Goal: Task Accomplishment & Management: Manage account settings

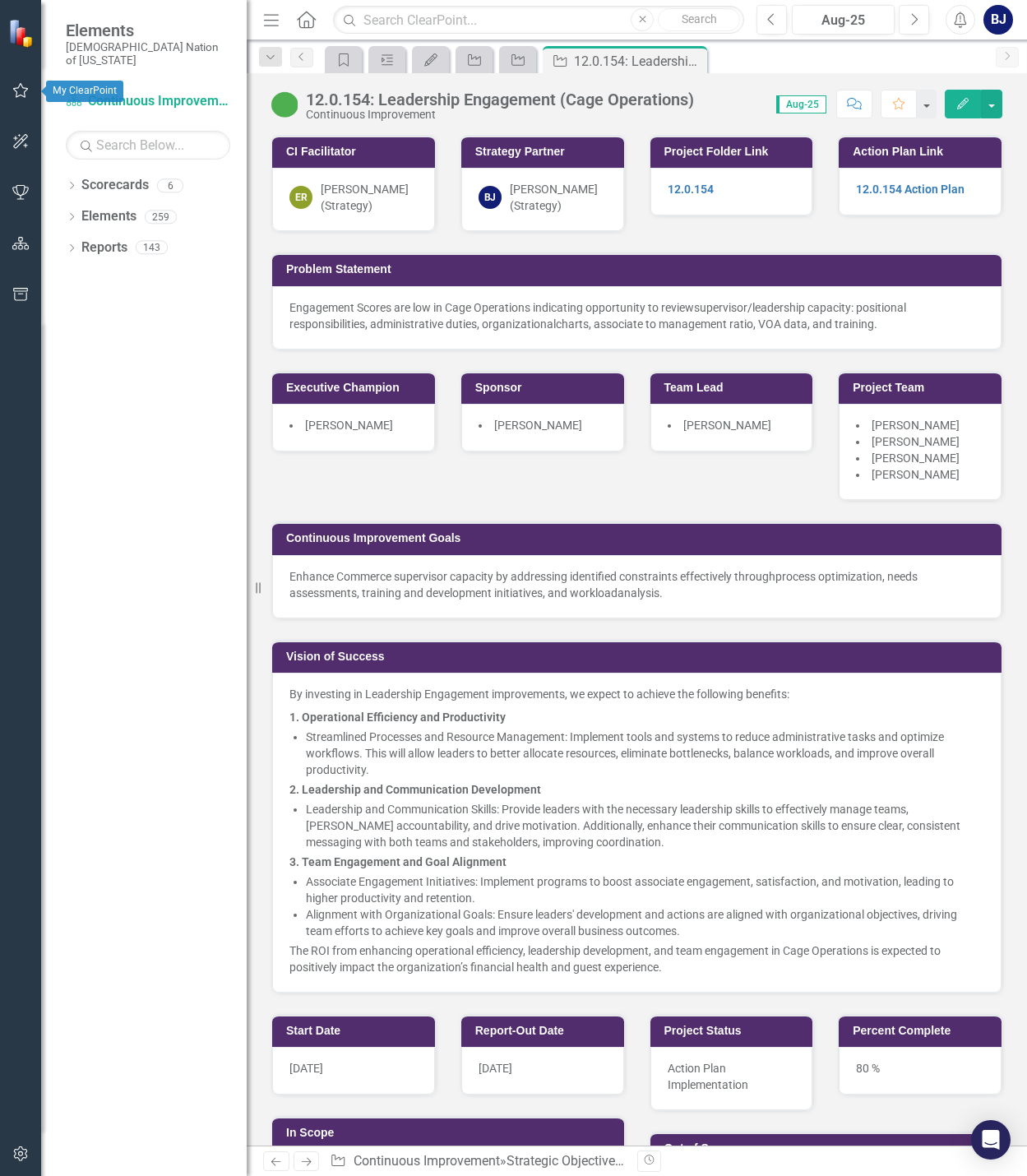
click at [25, 96] on icon "button" at bounding box center [21, 90] width 18 height 13
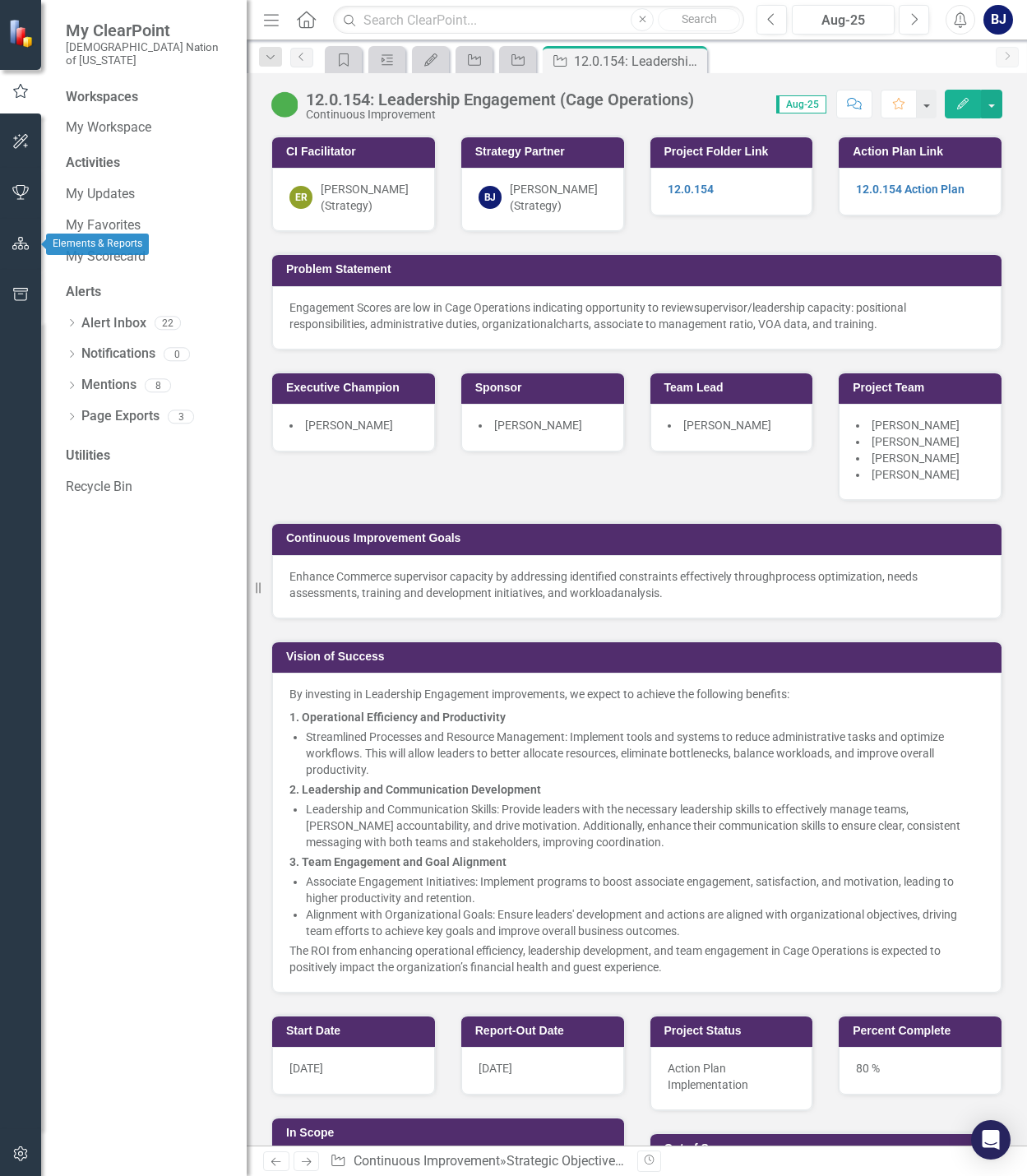
click at [19, 249] on icon "button" at bounding box center [21, 243] width 18 height 13
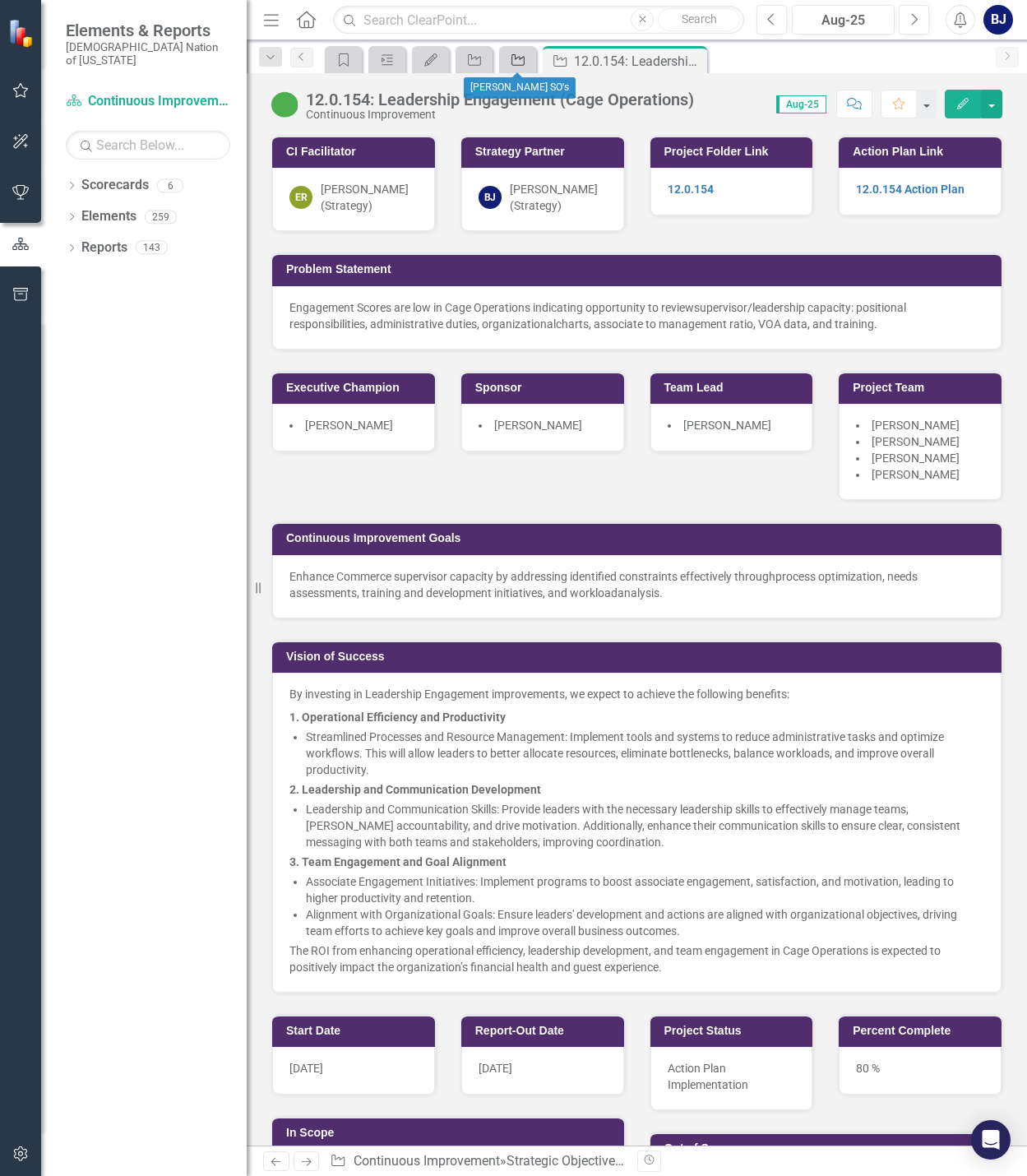
click at [508, 57] on div "Strategic Objective" at bounding box center [514, 59] width 23 height 20
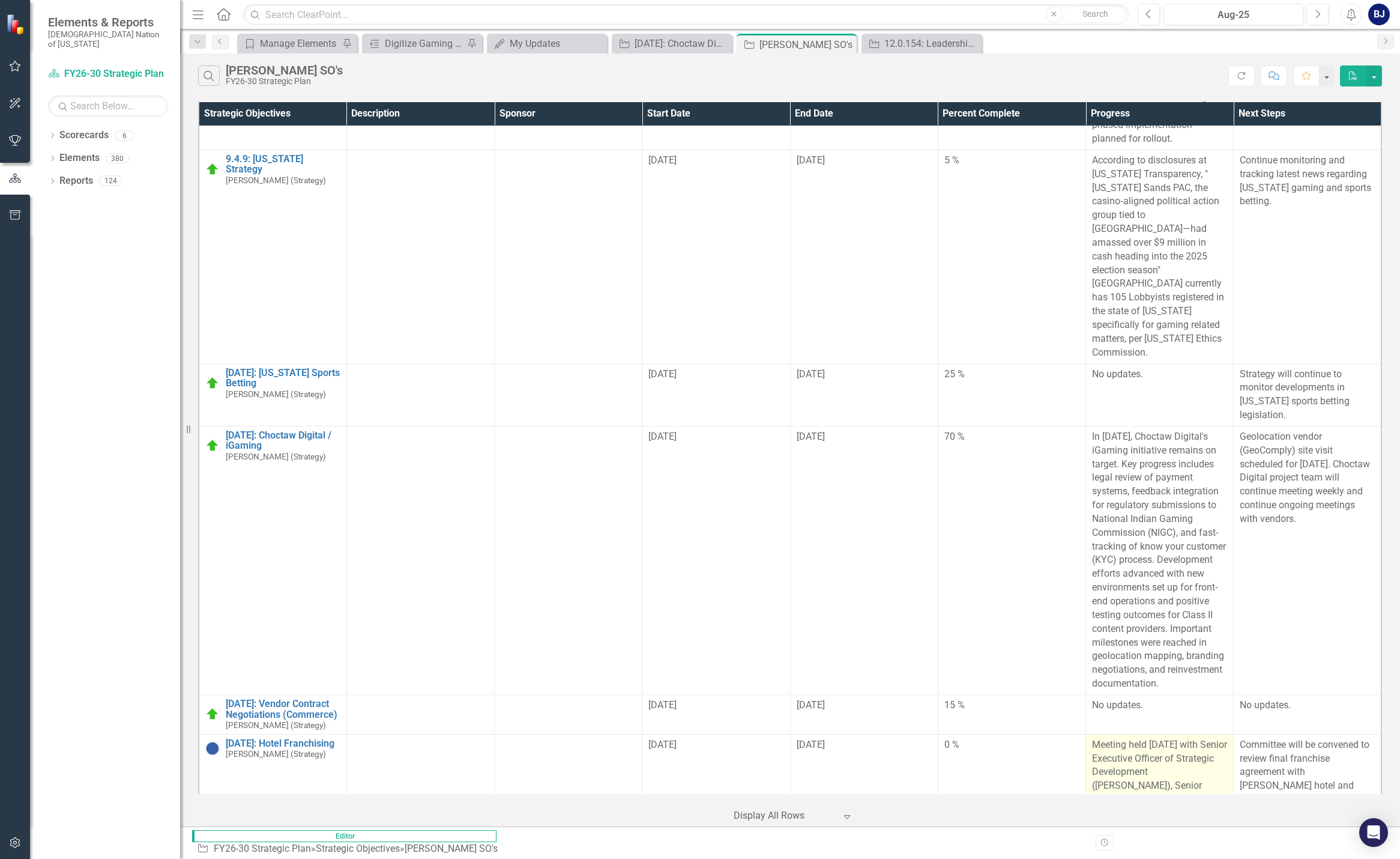
scroll to position [226, 0]
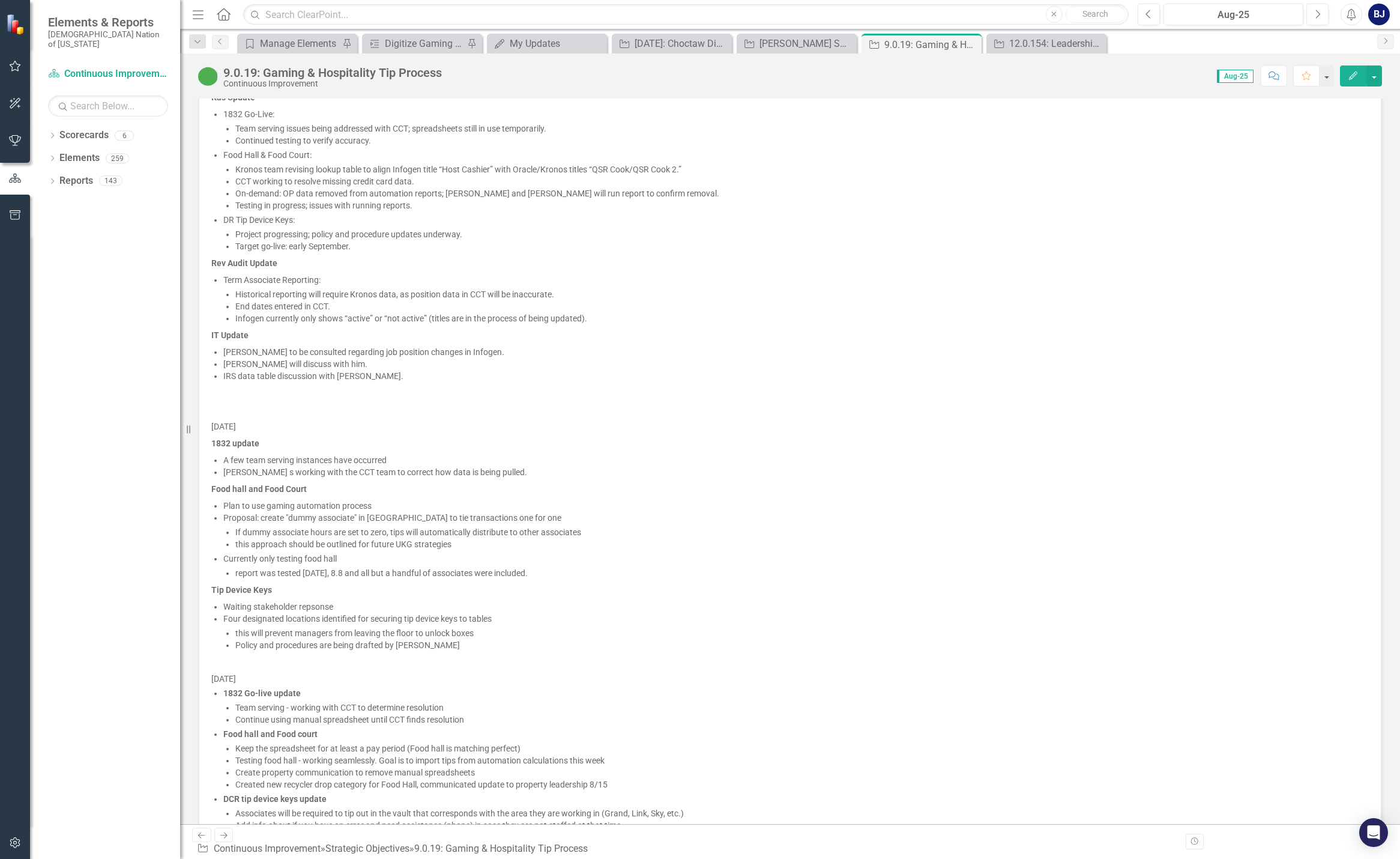
scroll to position [661, 0]
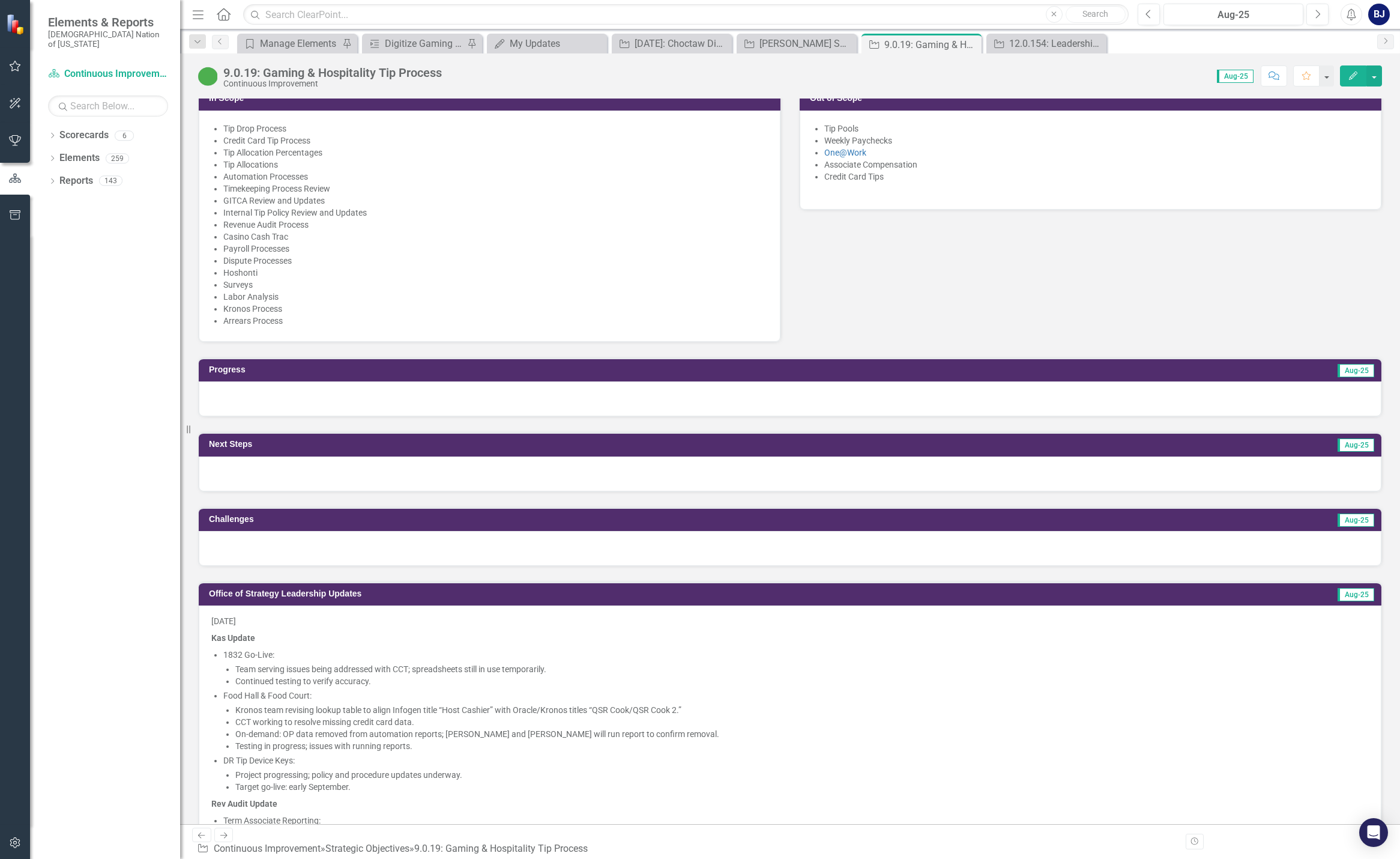
click at [321, 396] on div at bounding box center [790, 399] width 1183 height 35
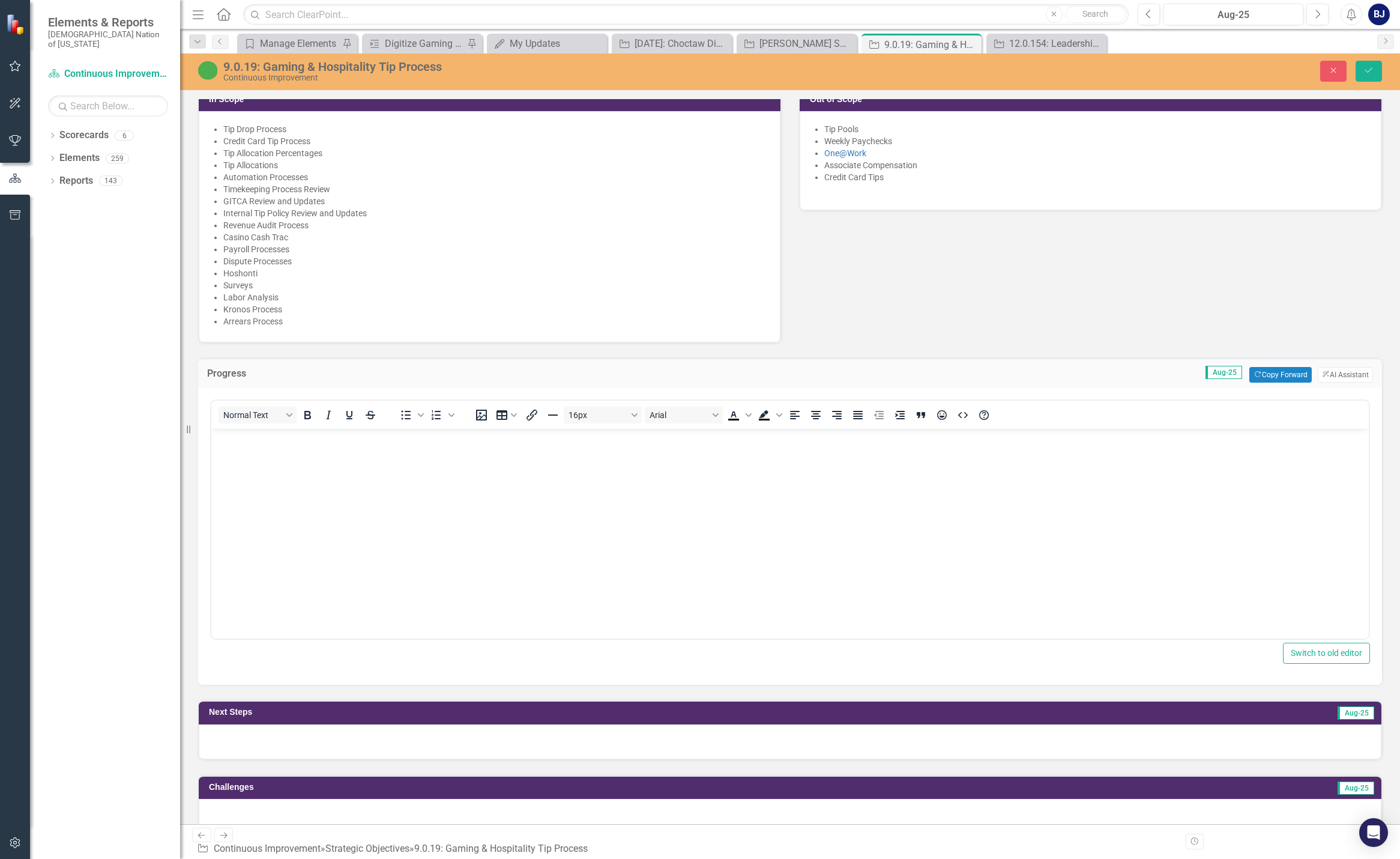
scroll to position [0, 0]
click at [749, 373] on icon "ClearPoint AI" at bounding box center [1326, 374] width 8 height 6
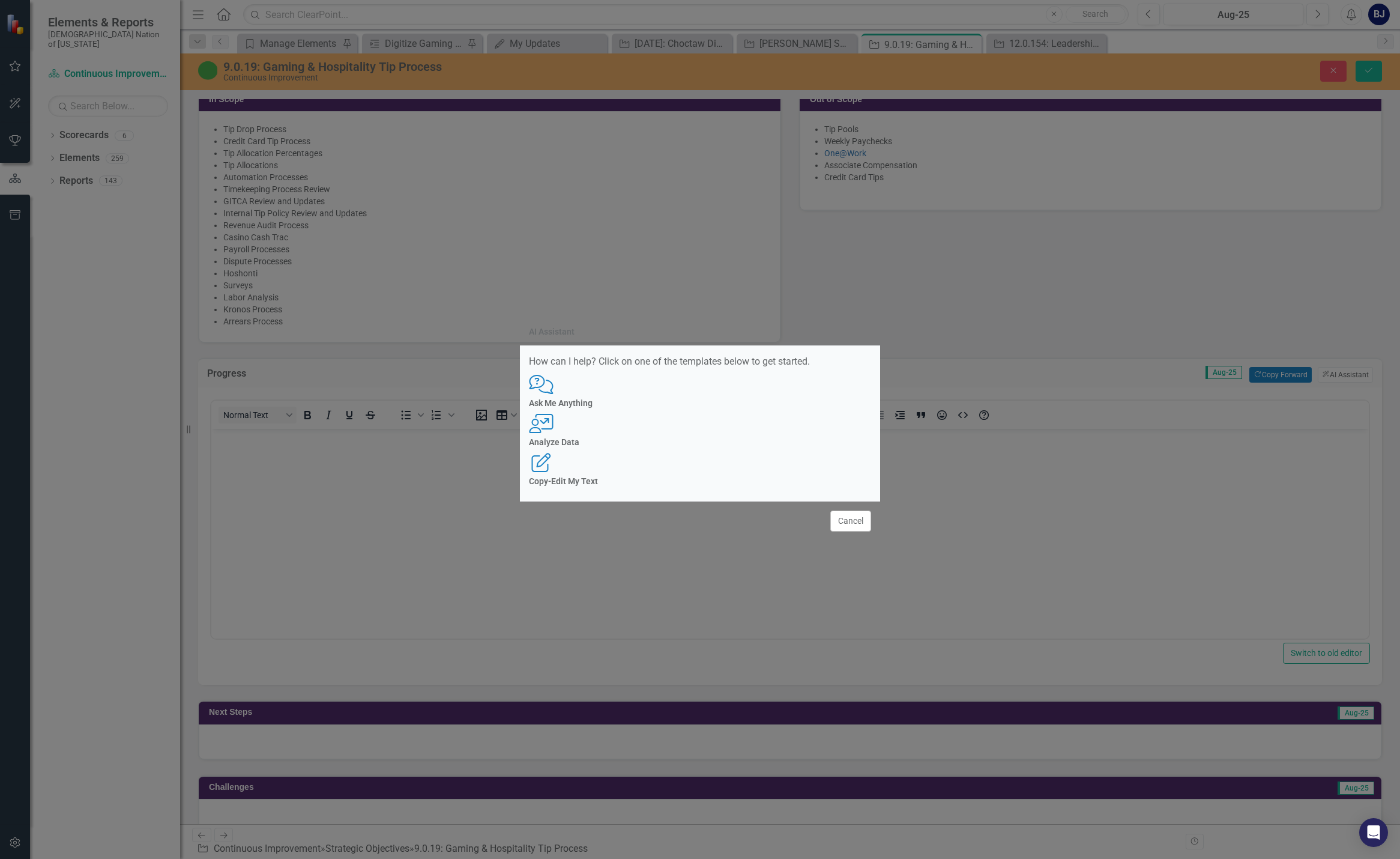
click at [616, 408] on h4 "Ask Me Anything" at bounding box center [700, 403] width 342 height 9
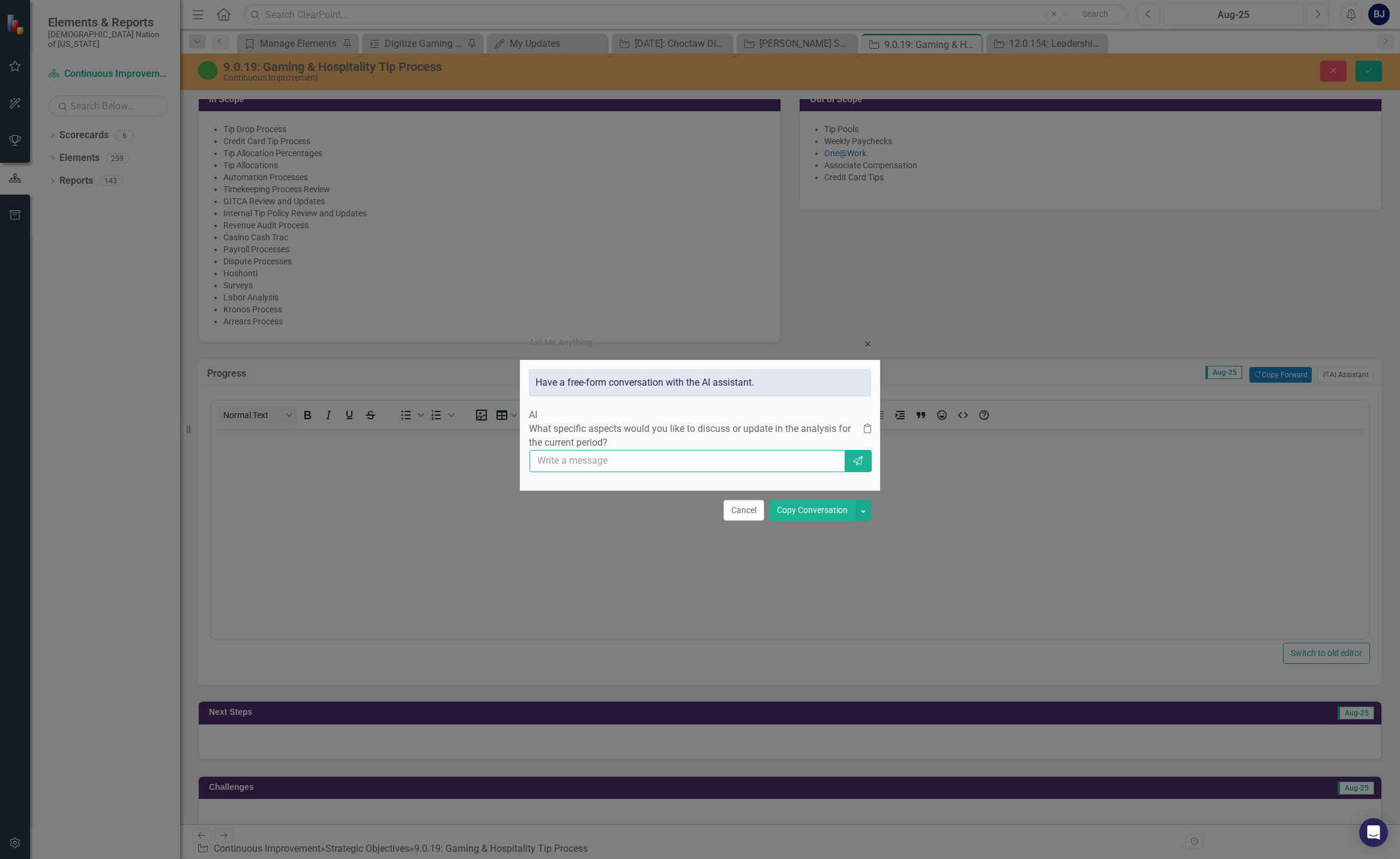
click at [591, 471] on input "text" at bounding box center [687, 461] width 316 height 22
click at [660, 463] on input "use leadership updates to provide update of things accomplished in august" at bounding box center [687, 461] width 316 height 22
type input "use leadership updates to provide conciseupdate of things accomplished in august"
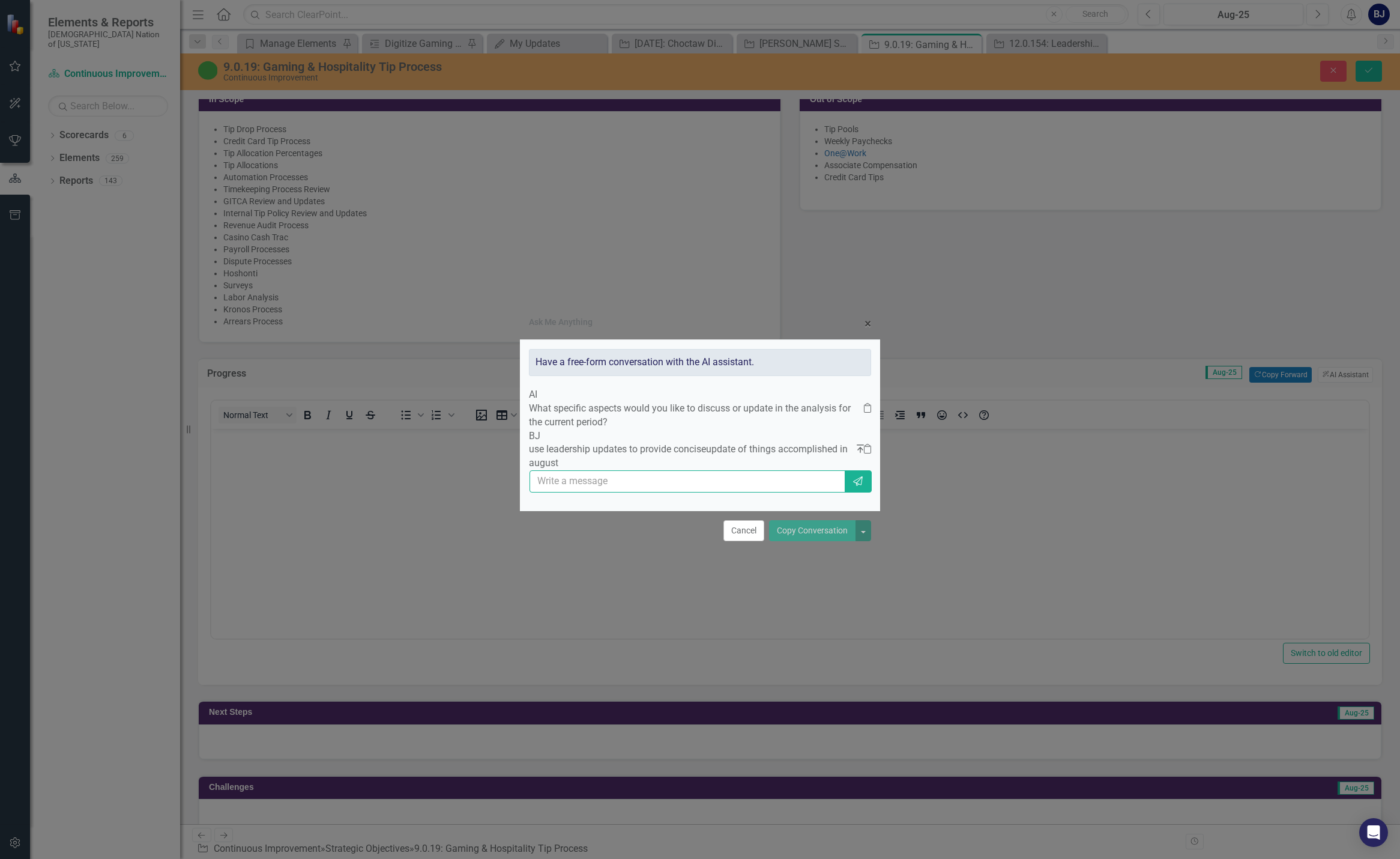
scroll to position [0, 0]
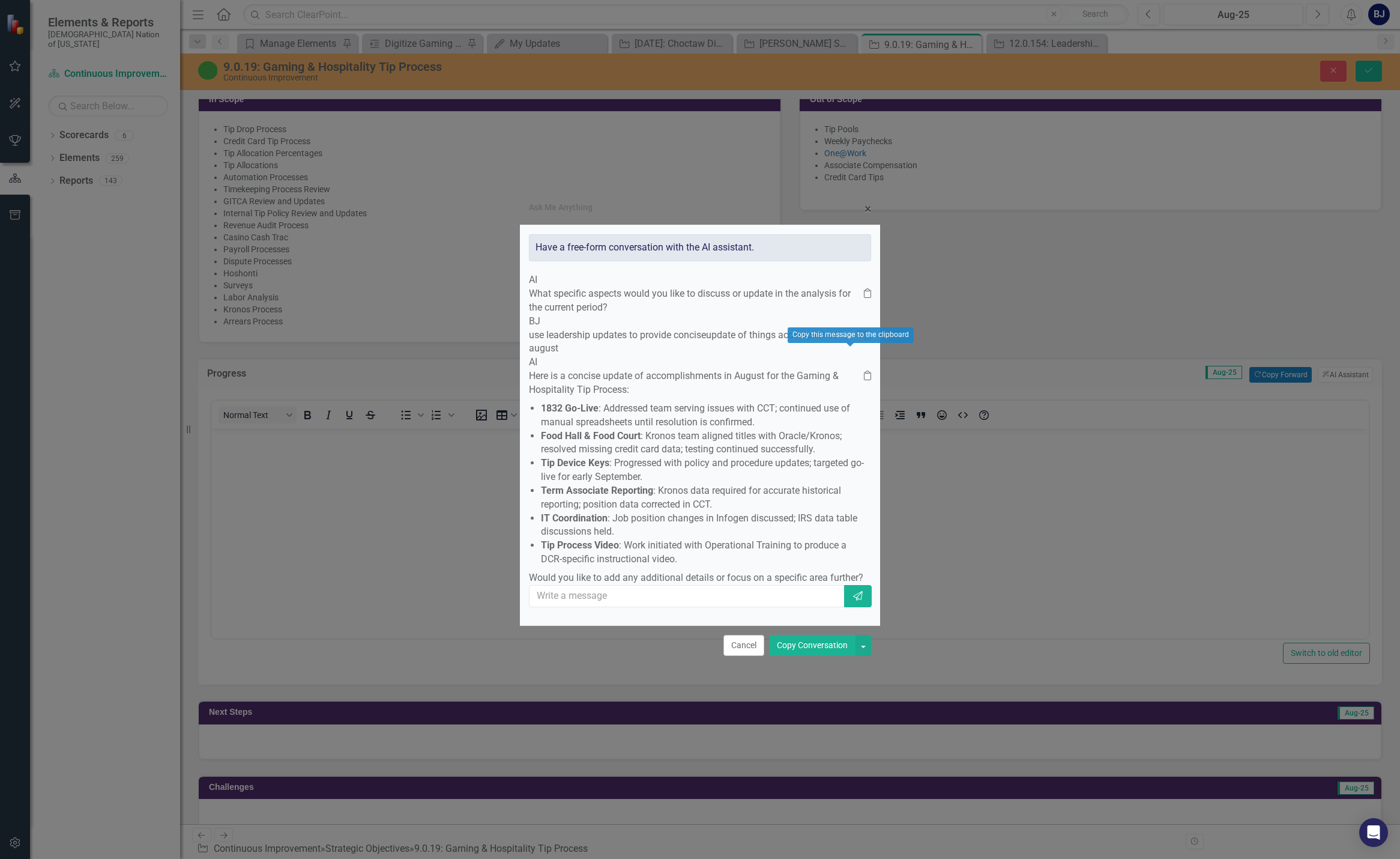
click at [749, 371] on icon "Clipboard" at bounding box center [867, 375] width 7 height 10
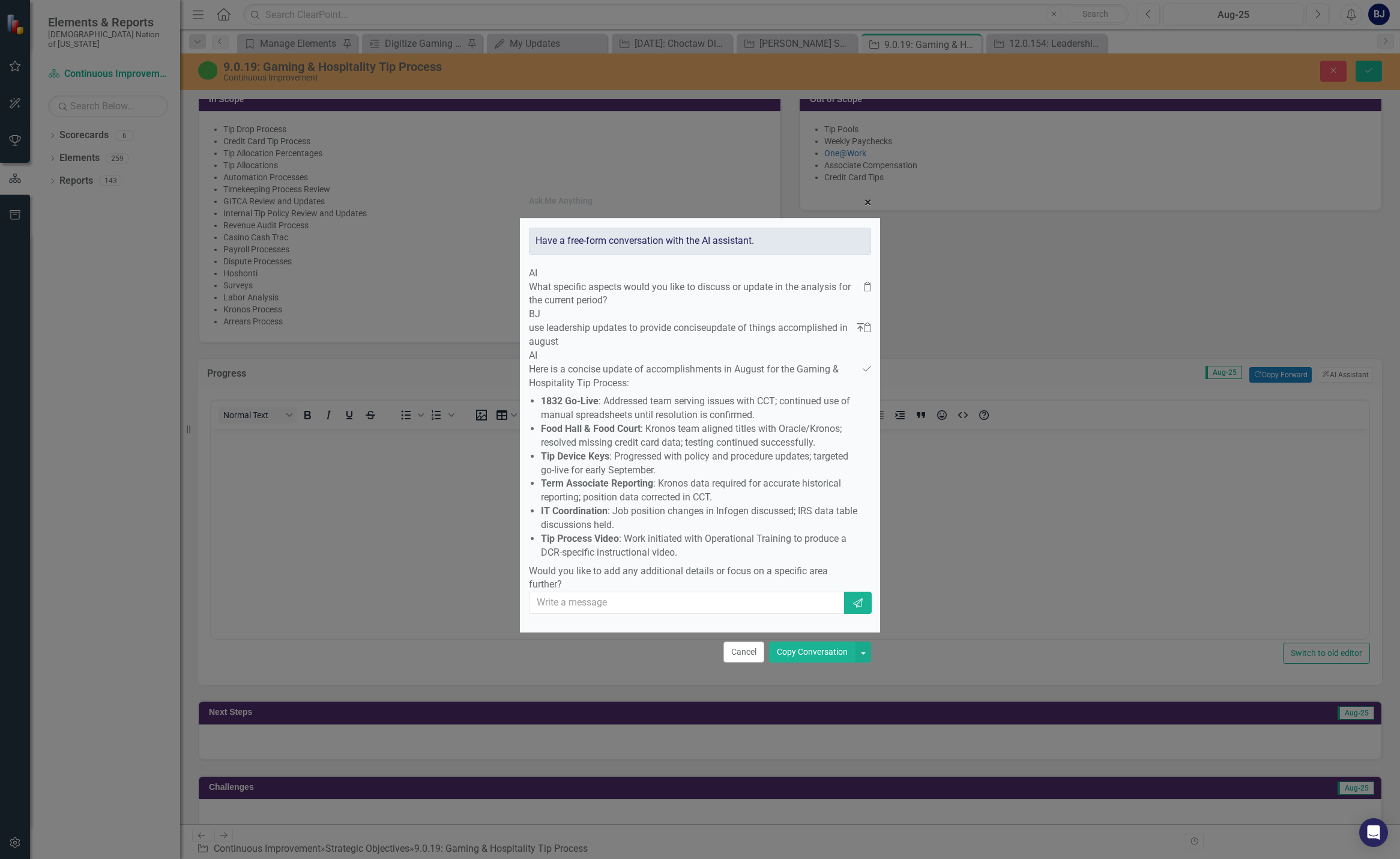
click at [749, 187] on button "× Close" at bounding box center [868, 203] width 24 height 31
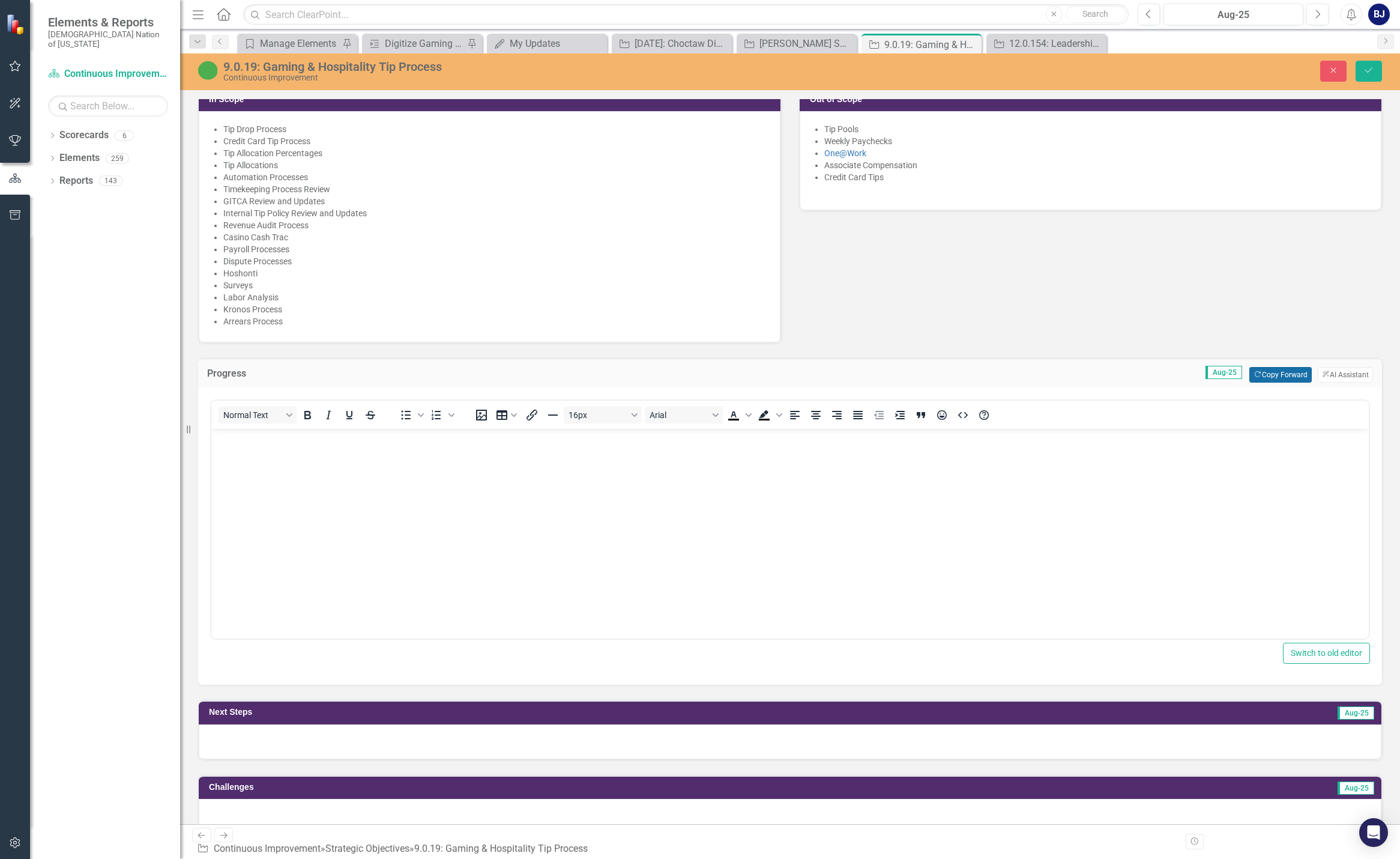
click at [749, 376] on icon "Copy Forward" at bounding box center [1257, 374] width 8 height 6
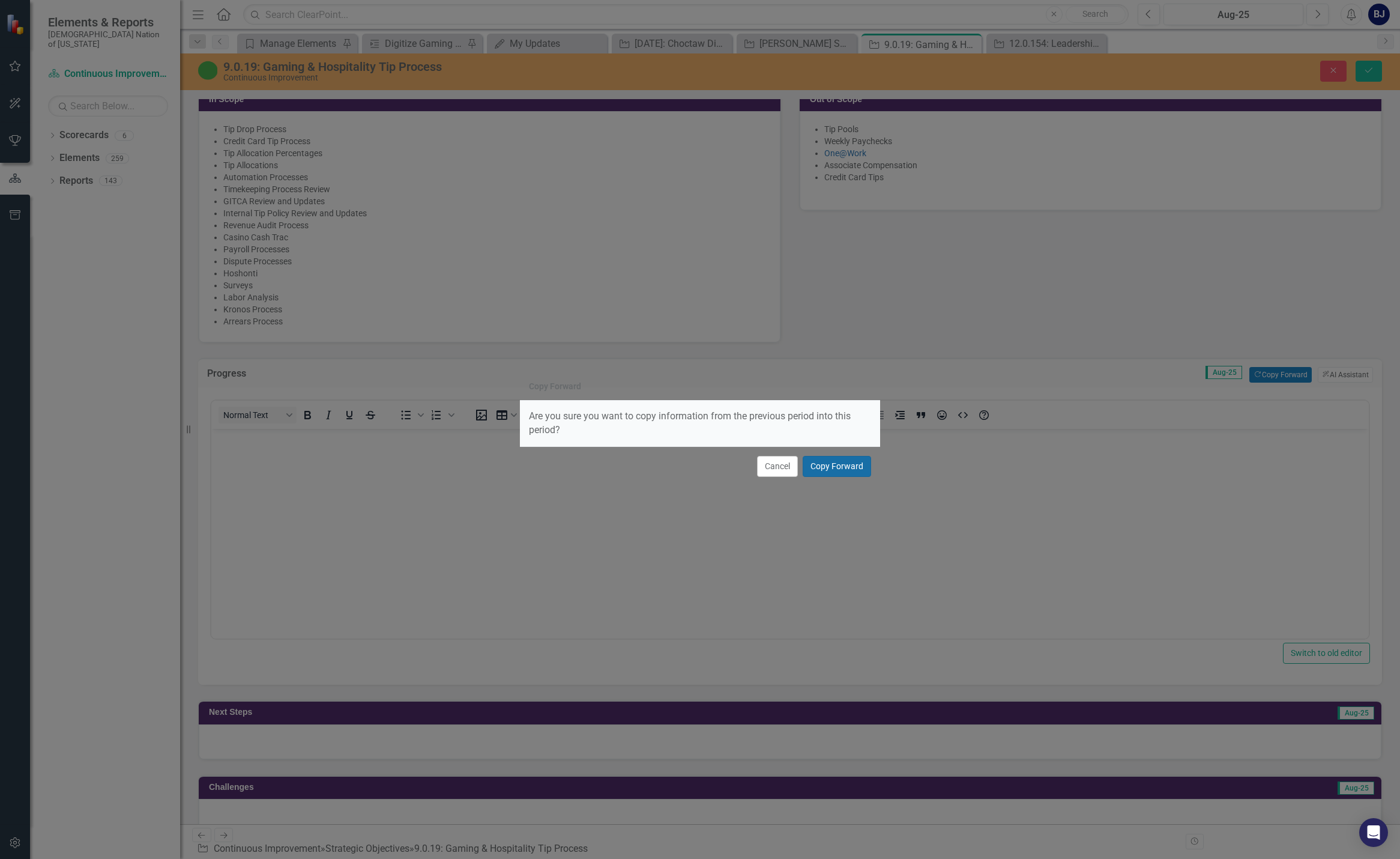
click at [749, 469] on button "Copy Forward" at bounding box center [837, 466] width 69 height 21
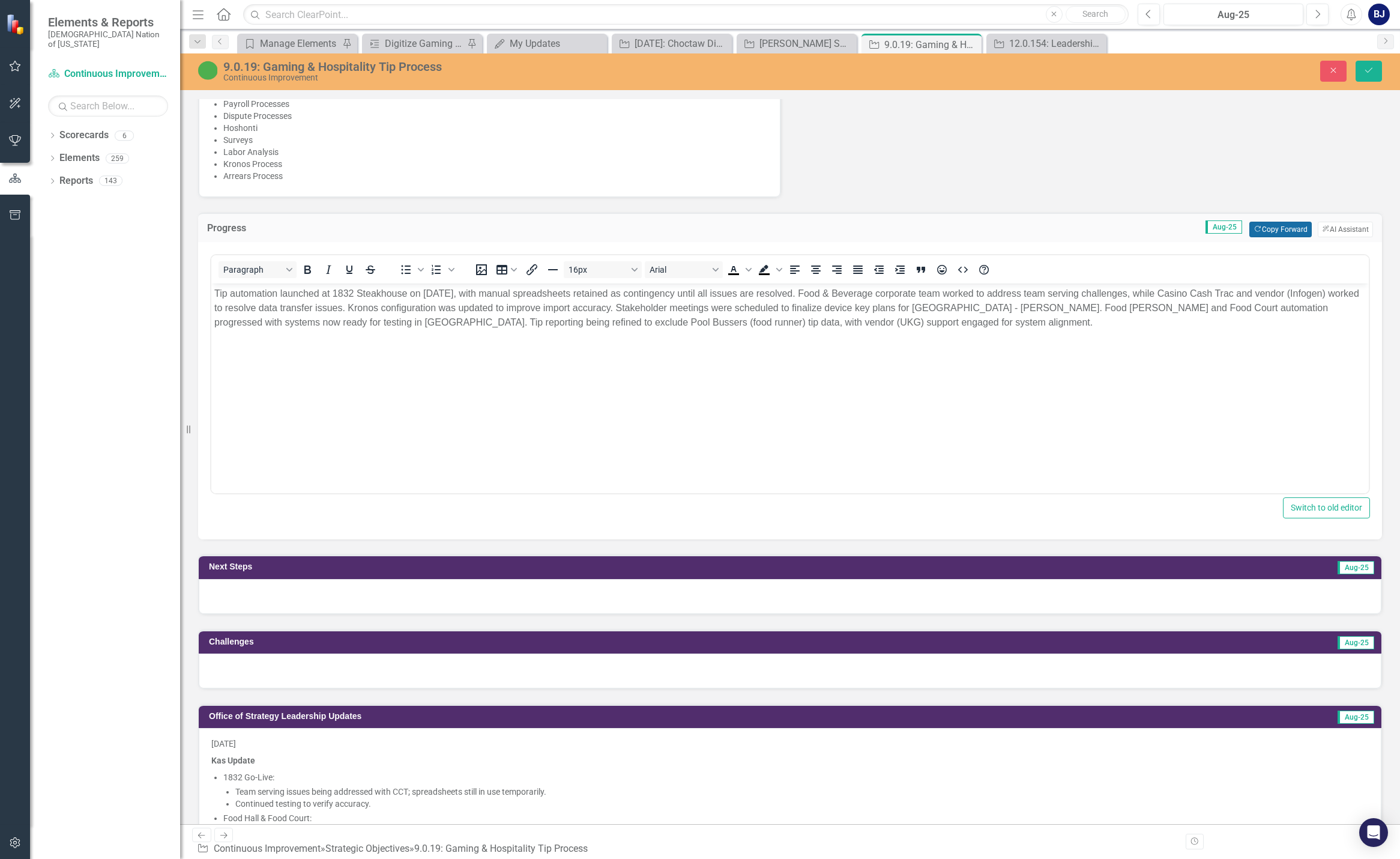
scroll to position [841, 0]
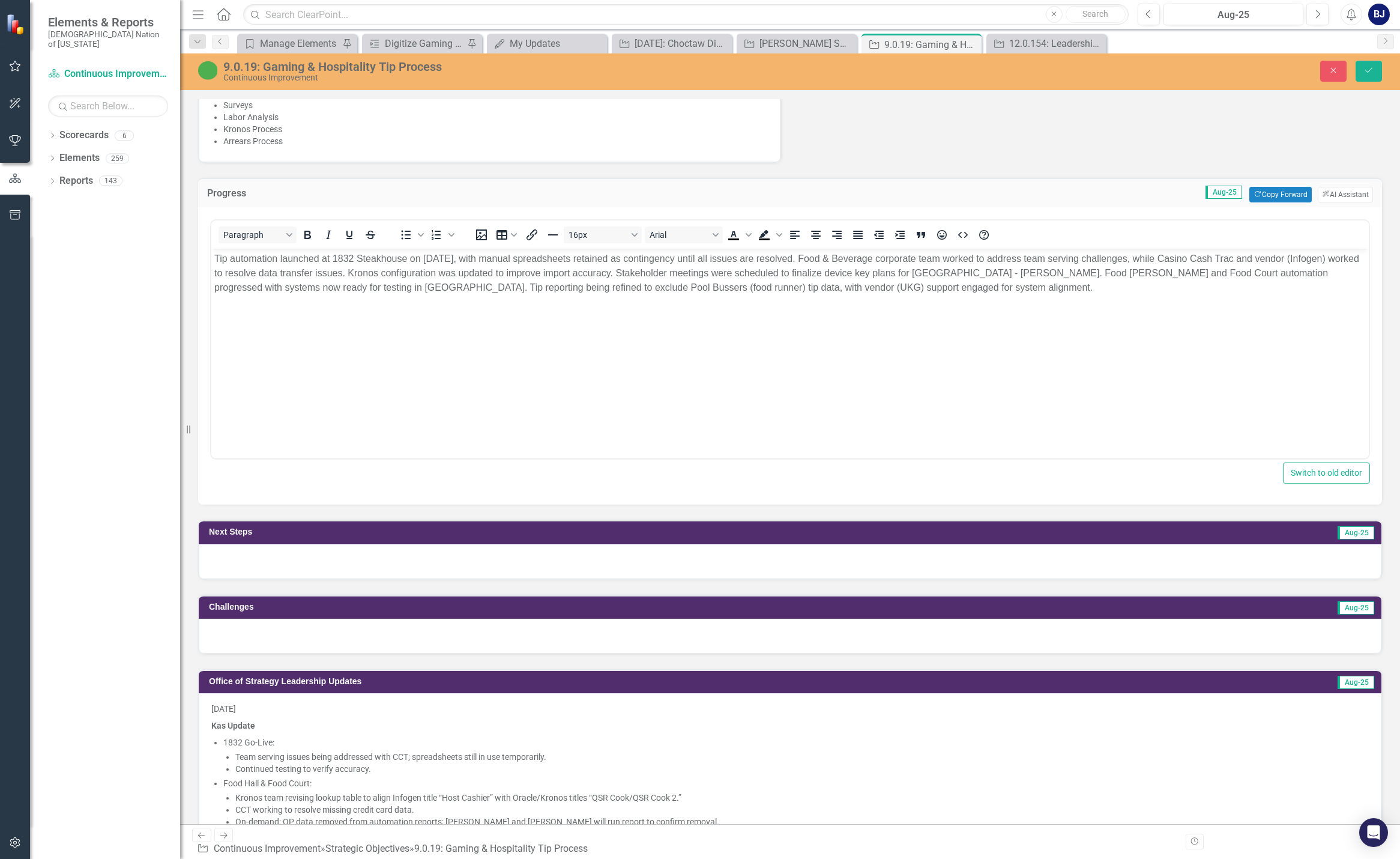
click at [749, 562] on div at bounding box center [790, 562] width 1183 height 35
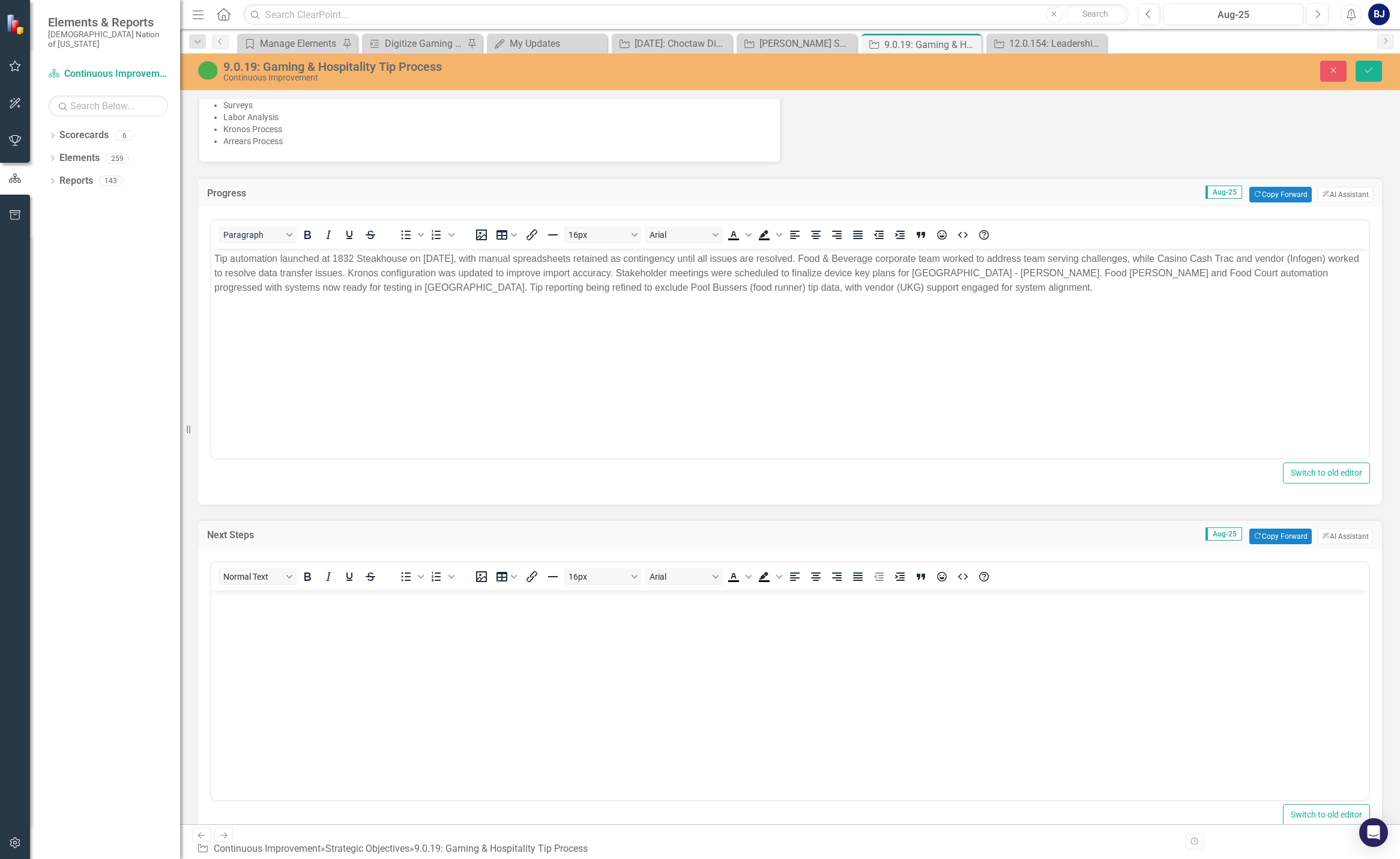
scroll to position [0, 0]
click at [749, 543] on button "Copy Forward Copy Forward" at bounding box center [1280, 537] width 62 height 15
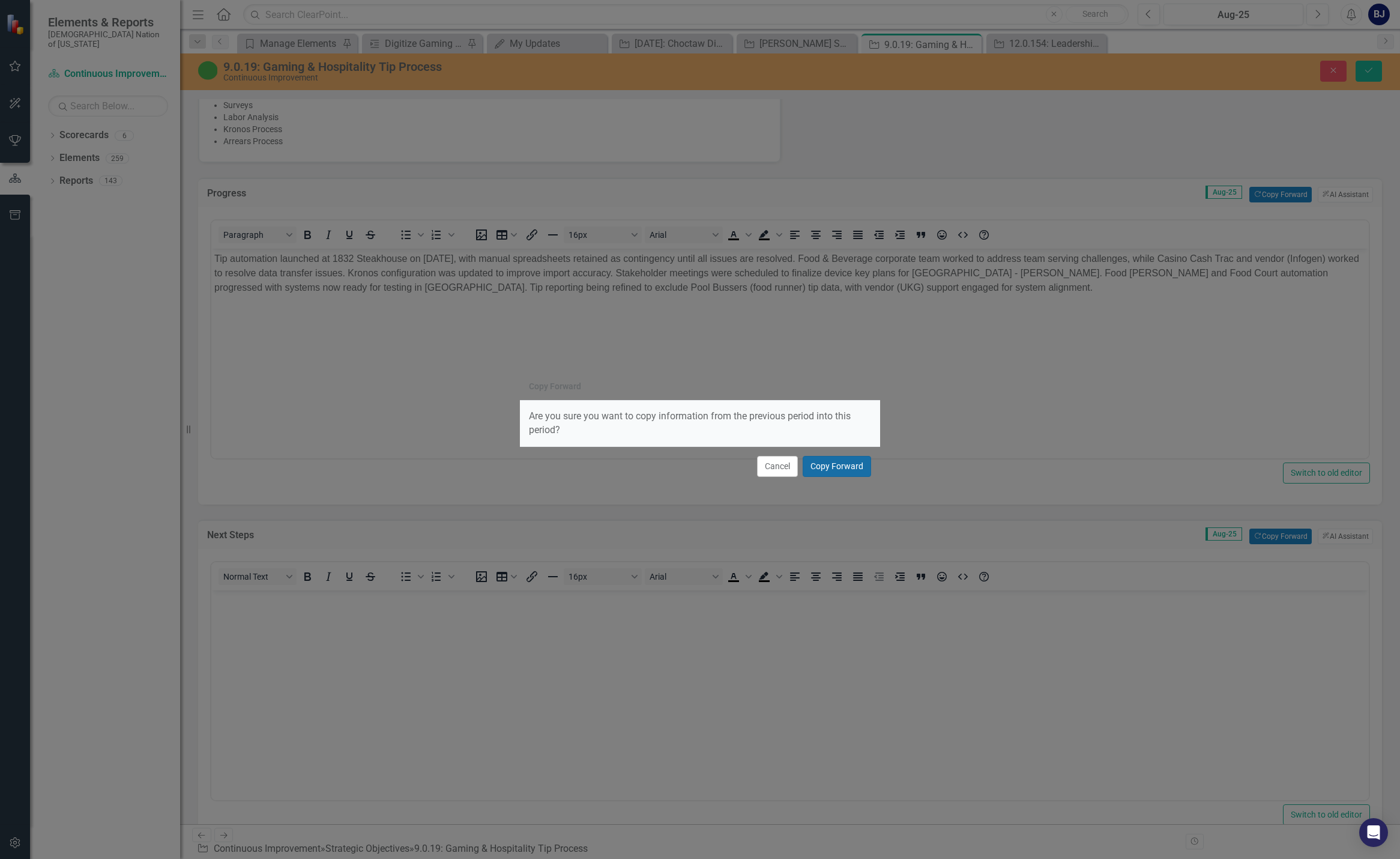
click at [749, 466] on button "Copy Forward" at bounding box center [837, 466] width 69 height 21
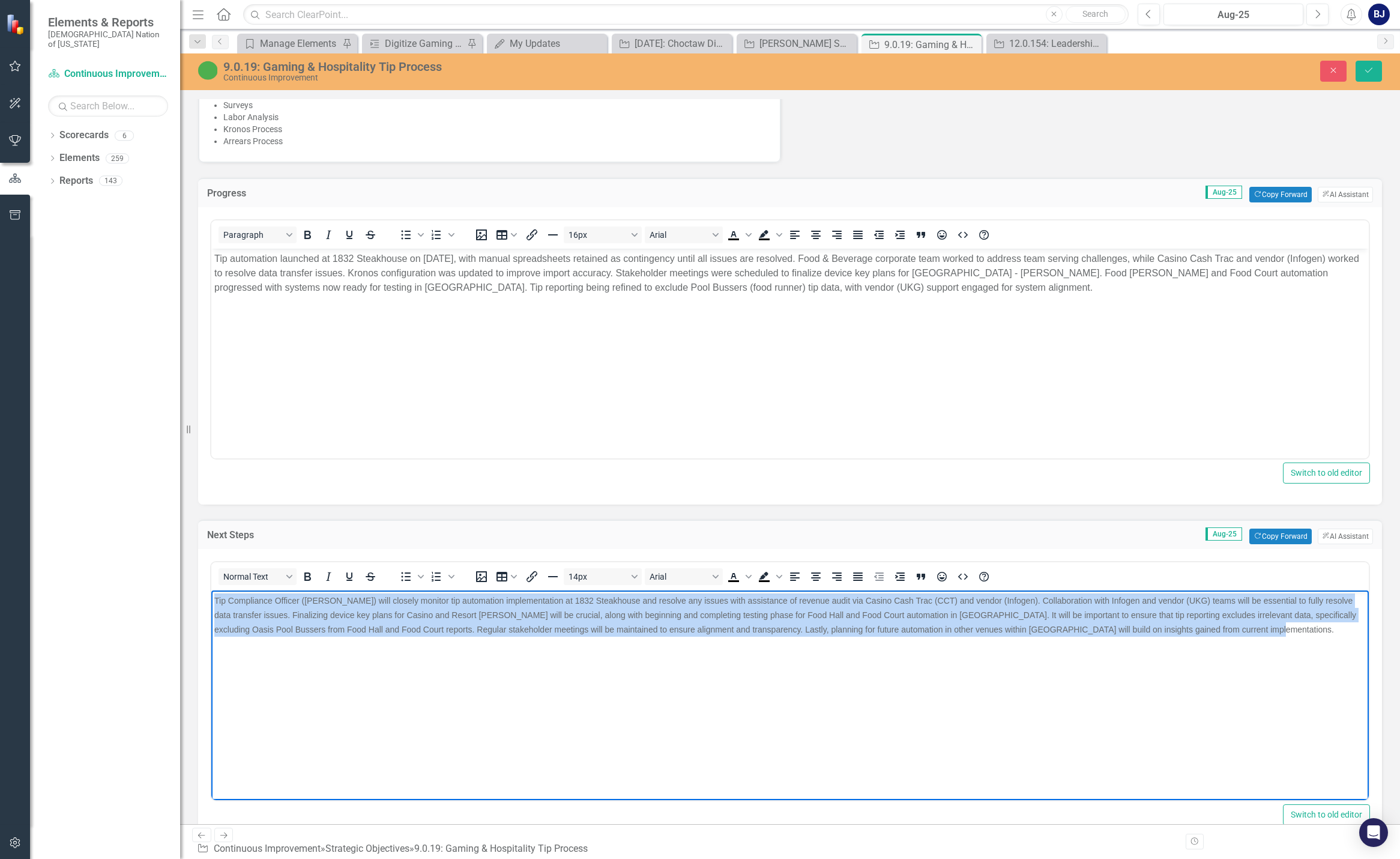
drag, startPoint x: 1243, startPoint y: 637, endPoint x: 165, endPoint y: 596, distance: 1078.8
click at [211, 596] on html "Tip Compliance Officer ([PERSON_NAME]) will closely monitor tip automation impl…" at bounding box center [790, 680] width 1157 height 180
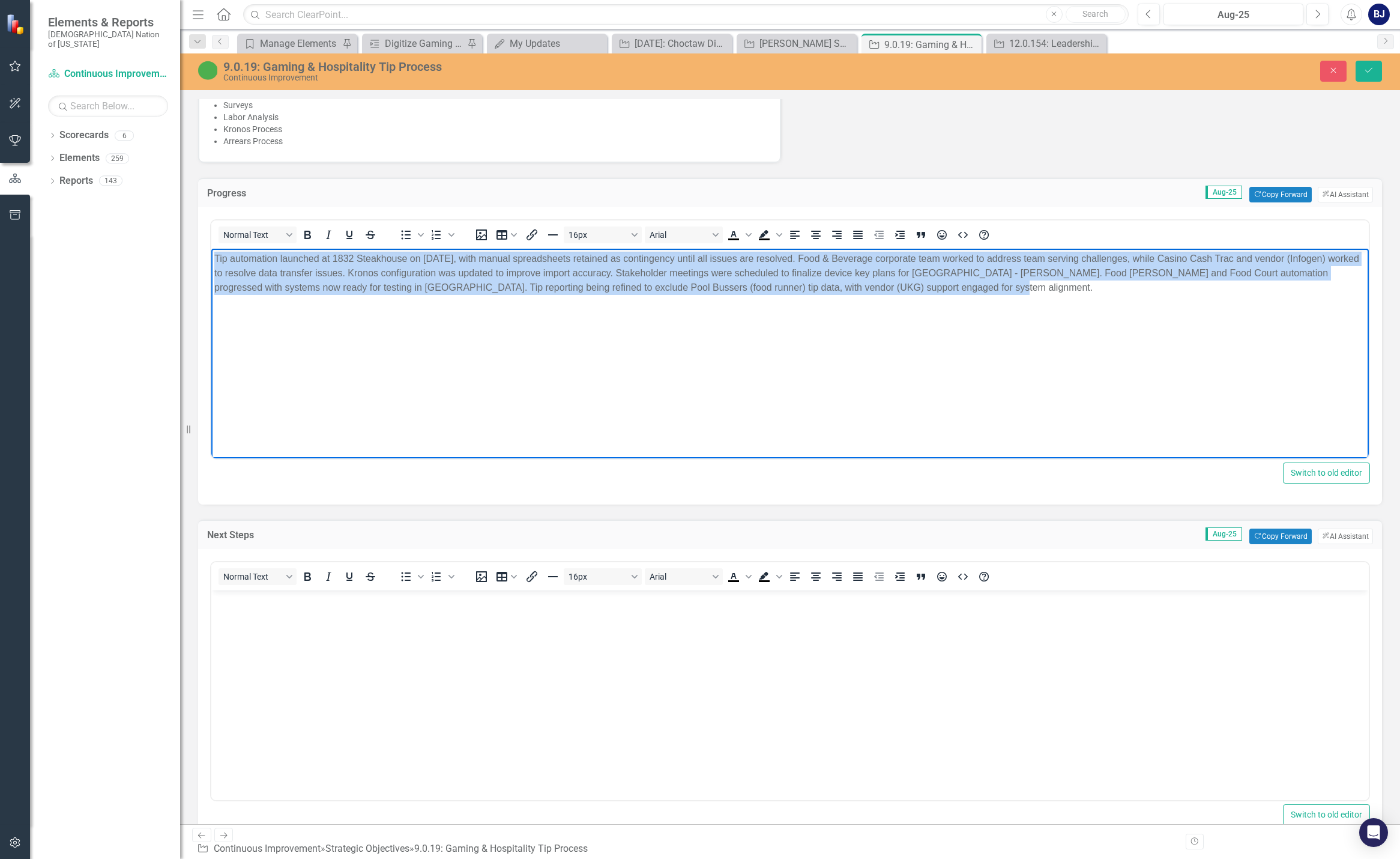
drag, startPoint x: 965, startPoint y: 287, endPoint x: 101, endPoint y: 219, distance: 866.7
click at [211, 249] on html "Tip automation launched at 1832 Steakhouse on [DATE], with manual spreadsheets …" at bounding box center [790, 338] width 1157 height 180
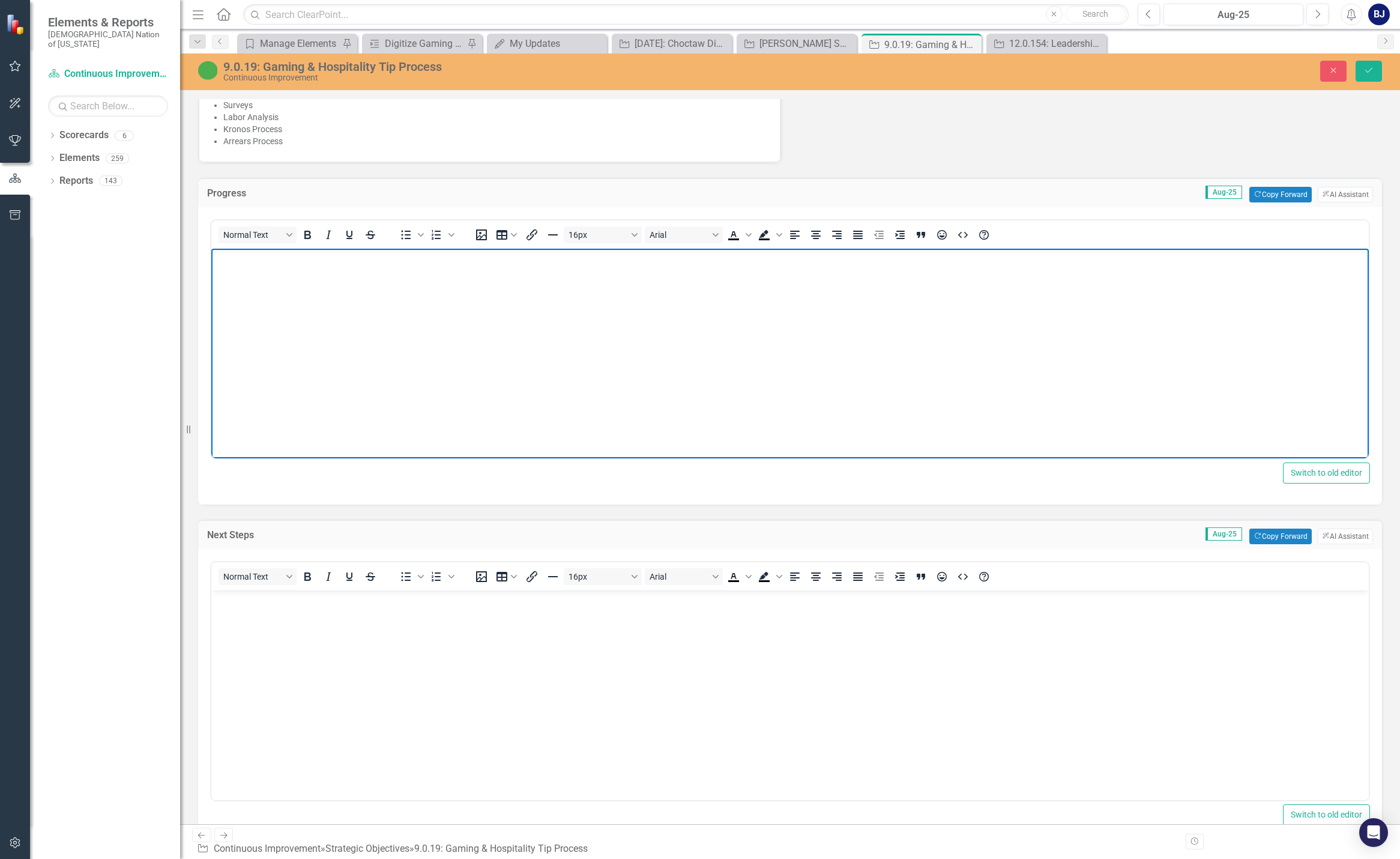
click at [287, 272] on body "Rich Text Area. Press ALT-0 for help." at bounding box center [790, 338] width 1157 height 180
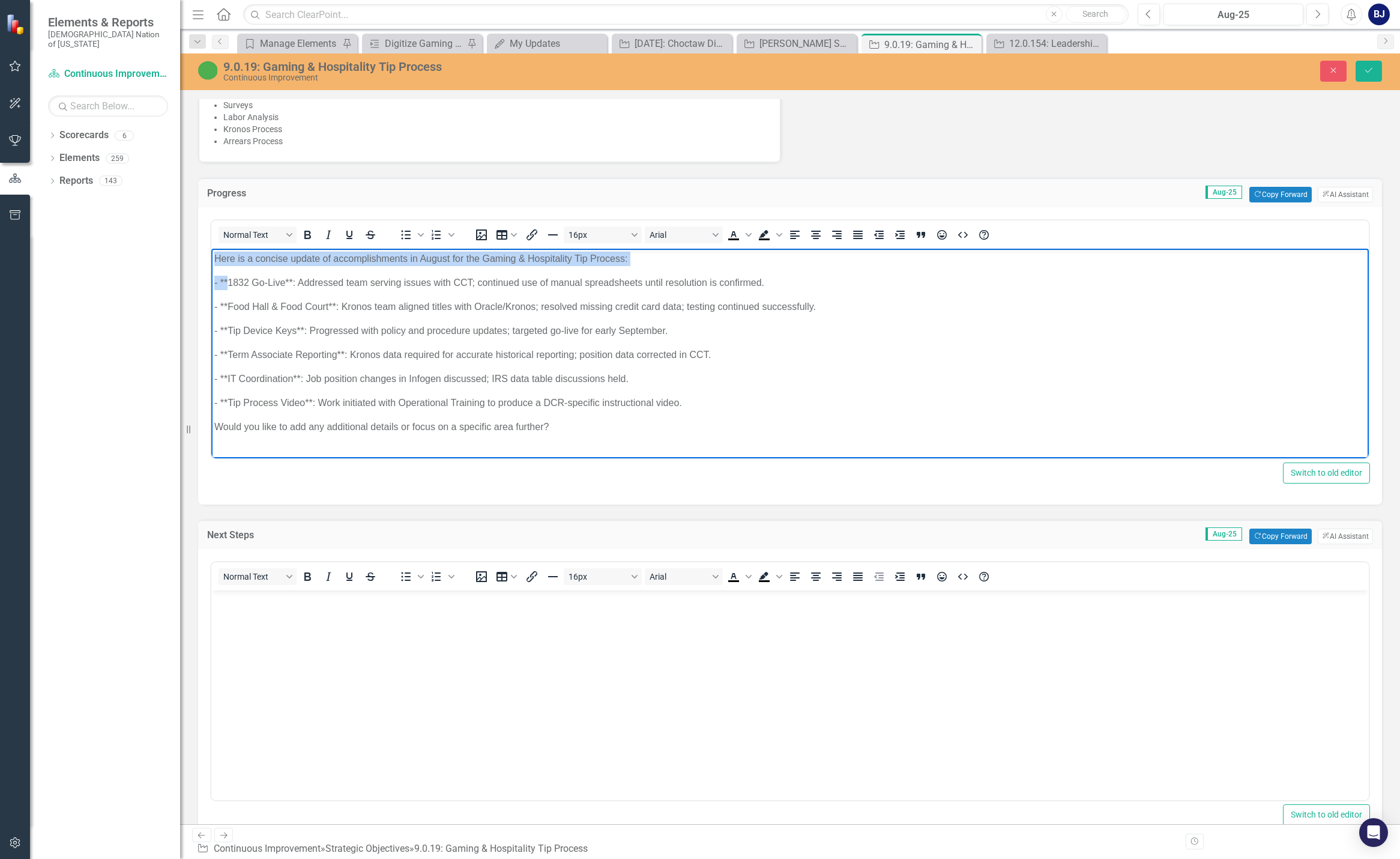
drag, startPoint x: 228, startPoint y: 280, endPoint x: 406, endPoint y: 500, distance: 283.0
click at [211, 251] on html "Here is a concise update of accomplishments in August for the Gaming & Hospital…" at bounding box center [790, 347] width 1157 height 198
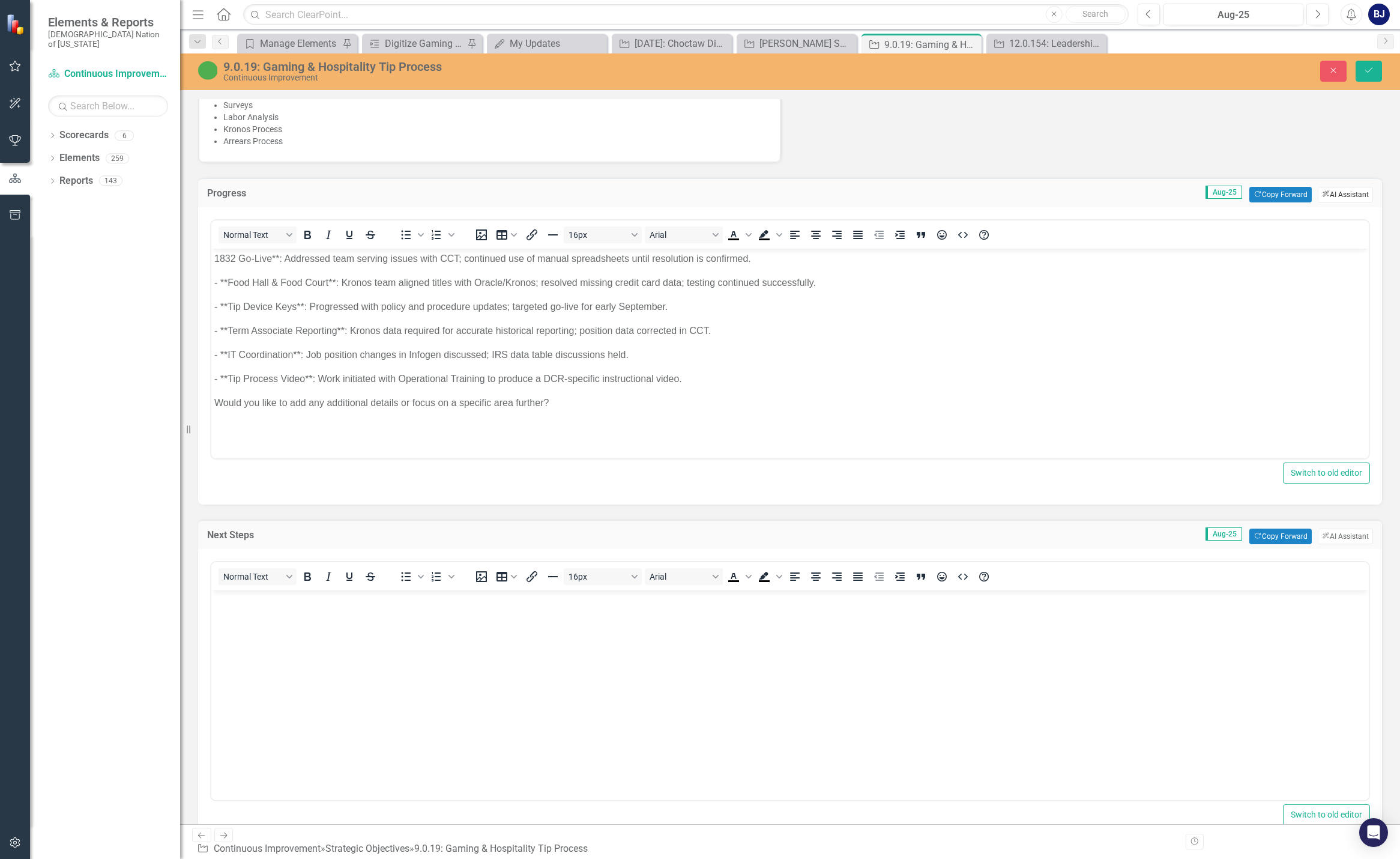
click at [749, 196] on button "ClearPoint AI AI Assistant" at bounding box center [1346, 194] width 55 height 15
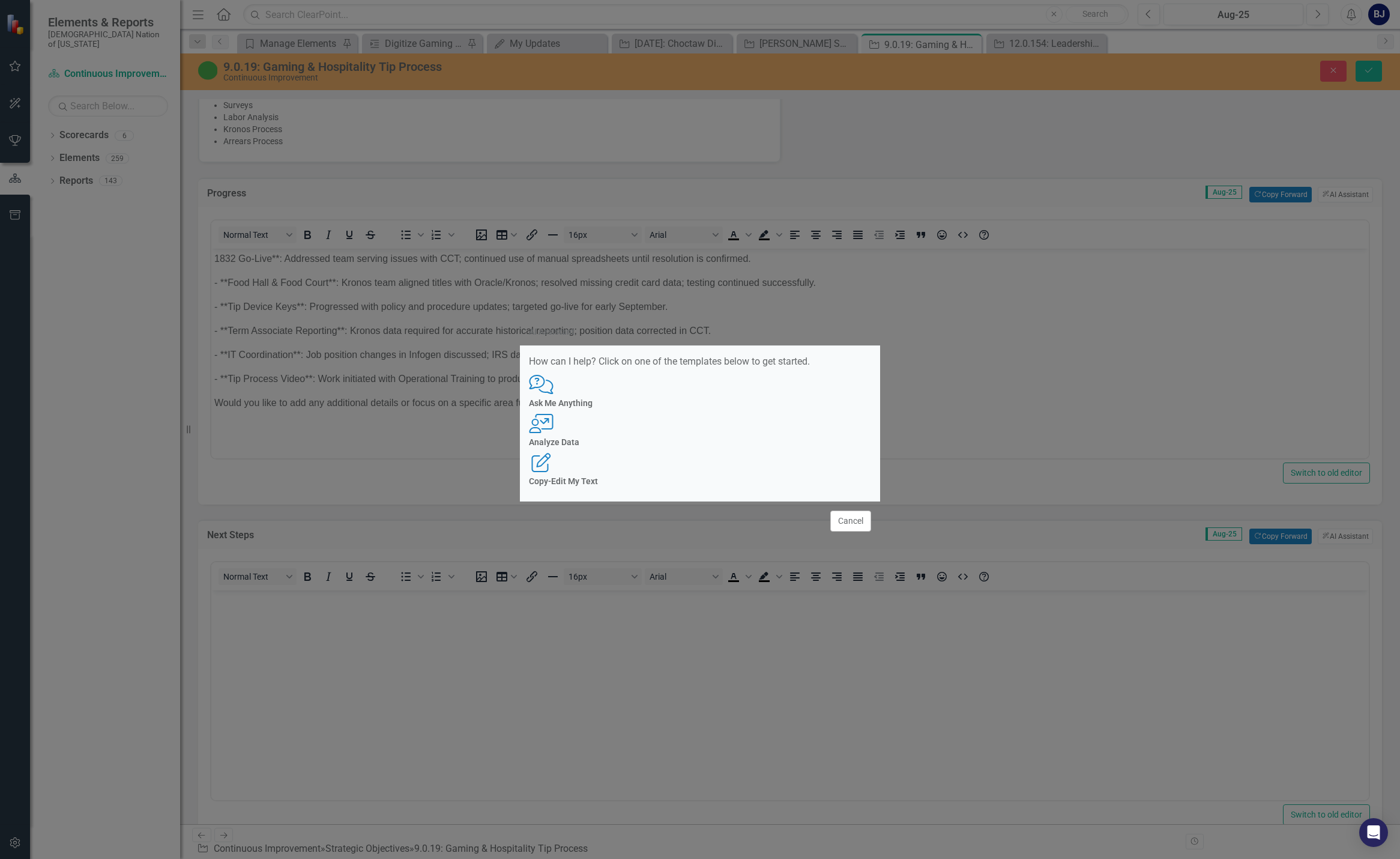
click at [612, 408] on div "Comments with Question [PERSON_NAME] Ask Me Anything" at bounding box center [700, 392] width 342 height 33
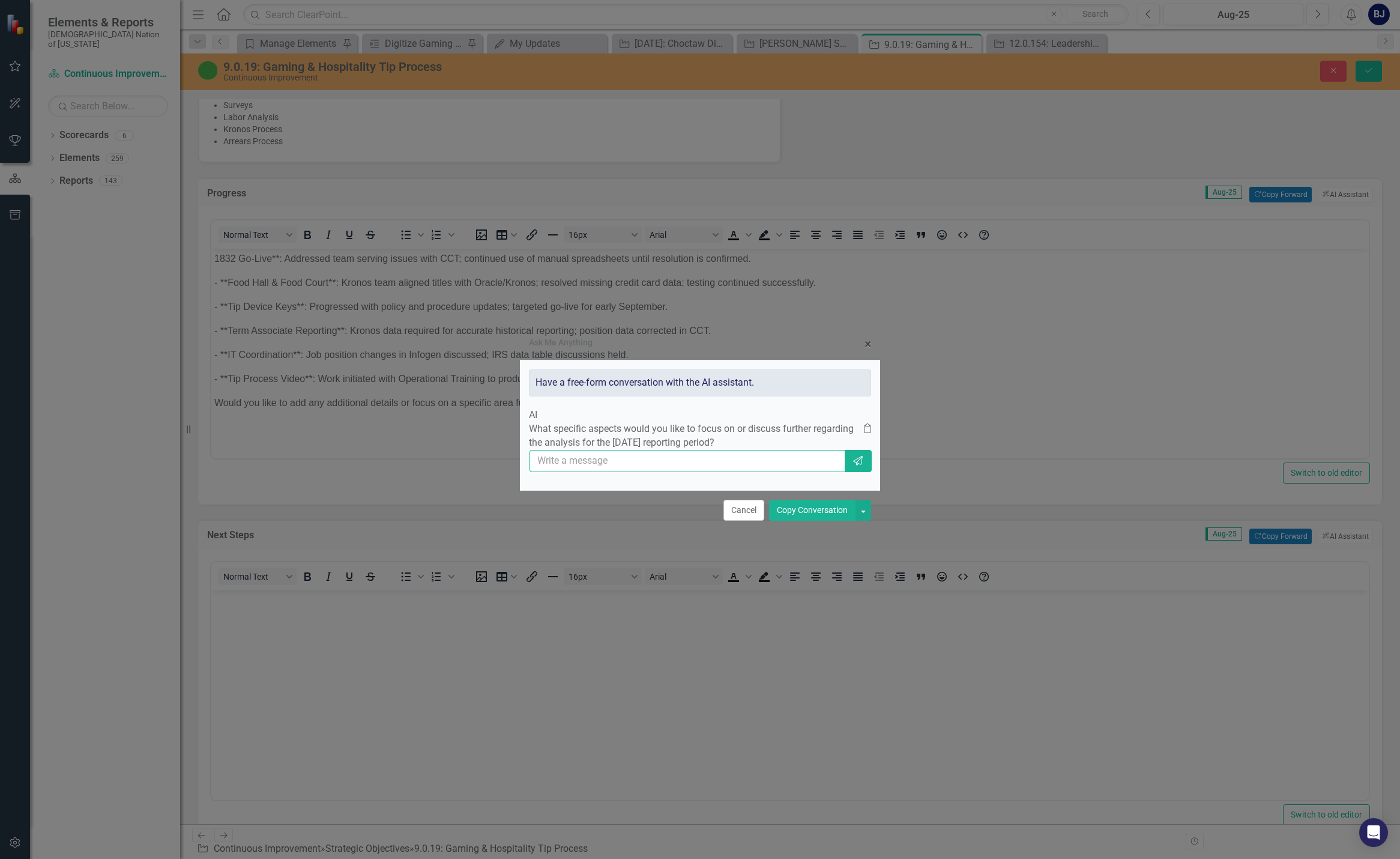
click at [749, 472] on input "text" at bounding box center [687, 461] width 316 height 22
type input "can you provide concise update for august"
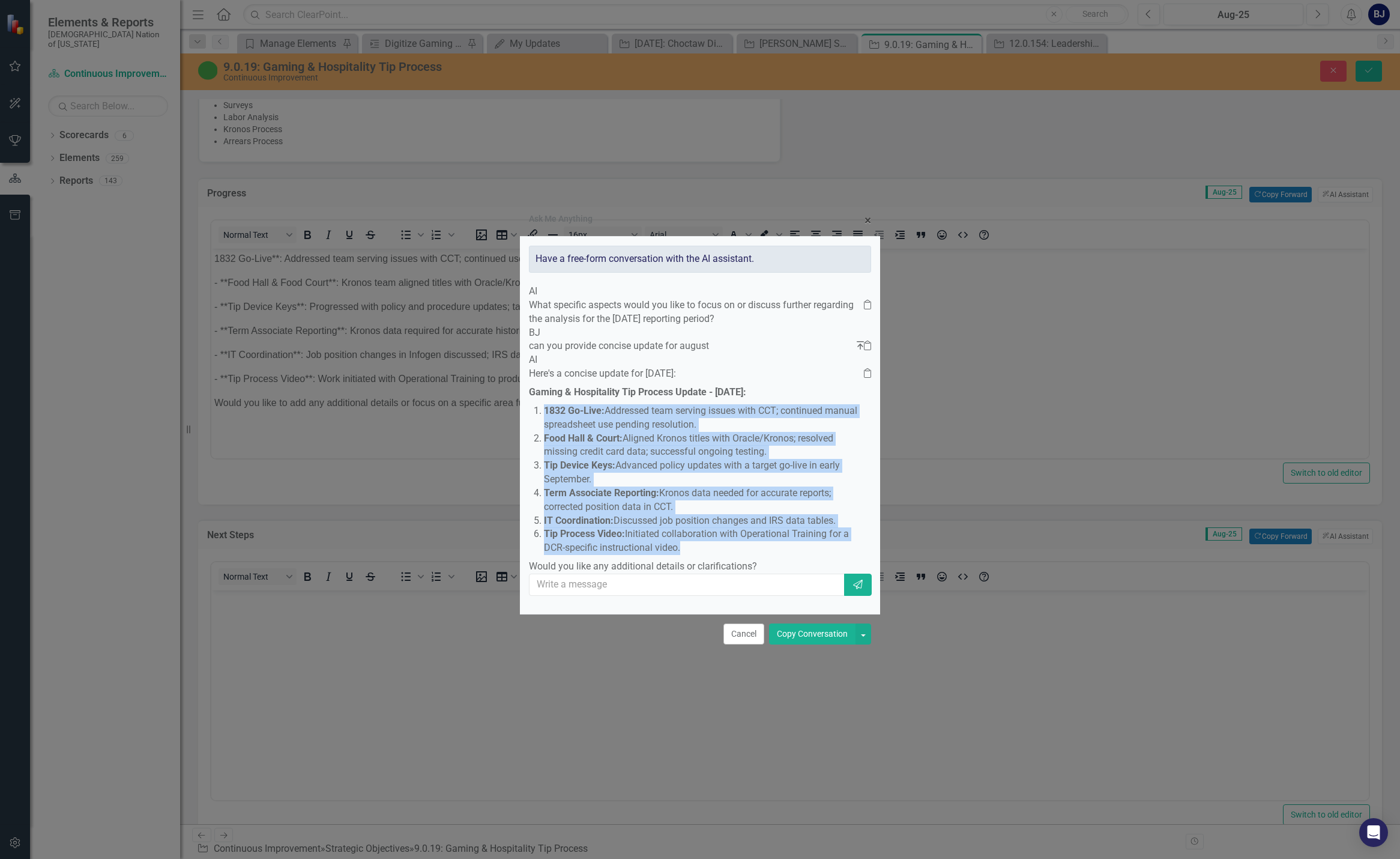
drag, startPoint x: 775, startPoint y: 567, endPoint x: 559, endPoint y: 397, distance: 274.9
click at [559, 397] on div "Here's a concise update for [DATE]: Gaming & Hospitality Tip Process Update - […" at bounding box center [700, 470] width 342 height 206
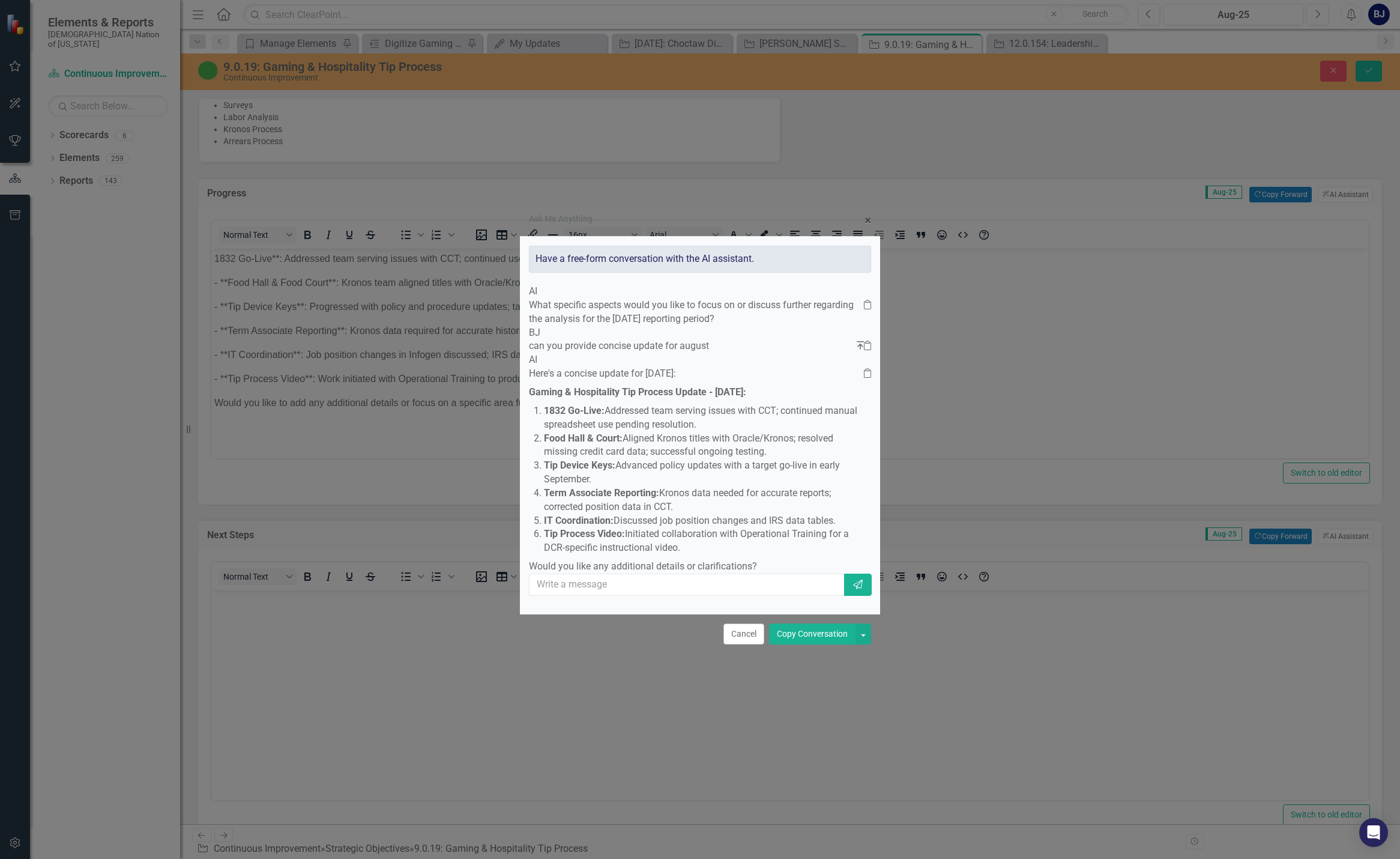
click at [569, 406] on li "1832 Go-Live: Addressed team serving issues with CCT; continued manual spreadsh…" at bounding box center [704, 418] width 320 height 28
drag, startPoint x: 571, startPoint y: 399, endPoint x: 783, endPoint y: 566, distance: 269.9
click at [749, 555] on ol "1832 Go-Live: Addressed team serving issues with CCT; continued manual spreadsh…" at bounding box center [701, 480] width 326 height 151
copy ol "1832 Go-Live: Addressed team serving issues with CCT; continued manual spreadsh…"
click at [749, 213] on span "×" at bounding box center [868, 221] width 6 height 14
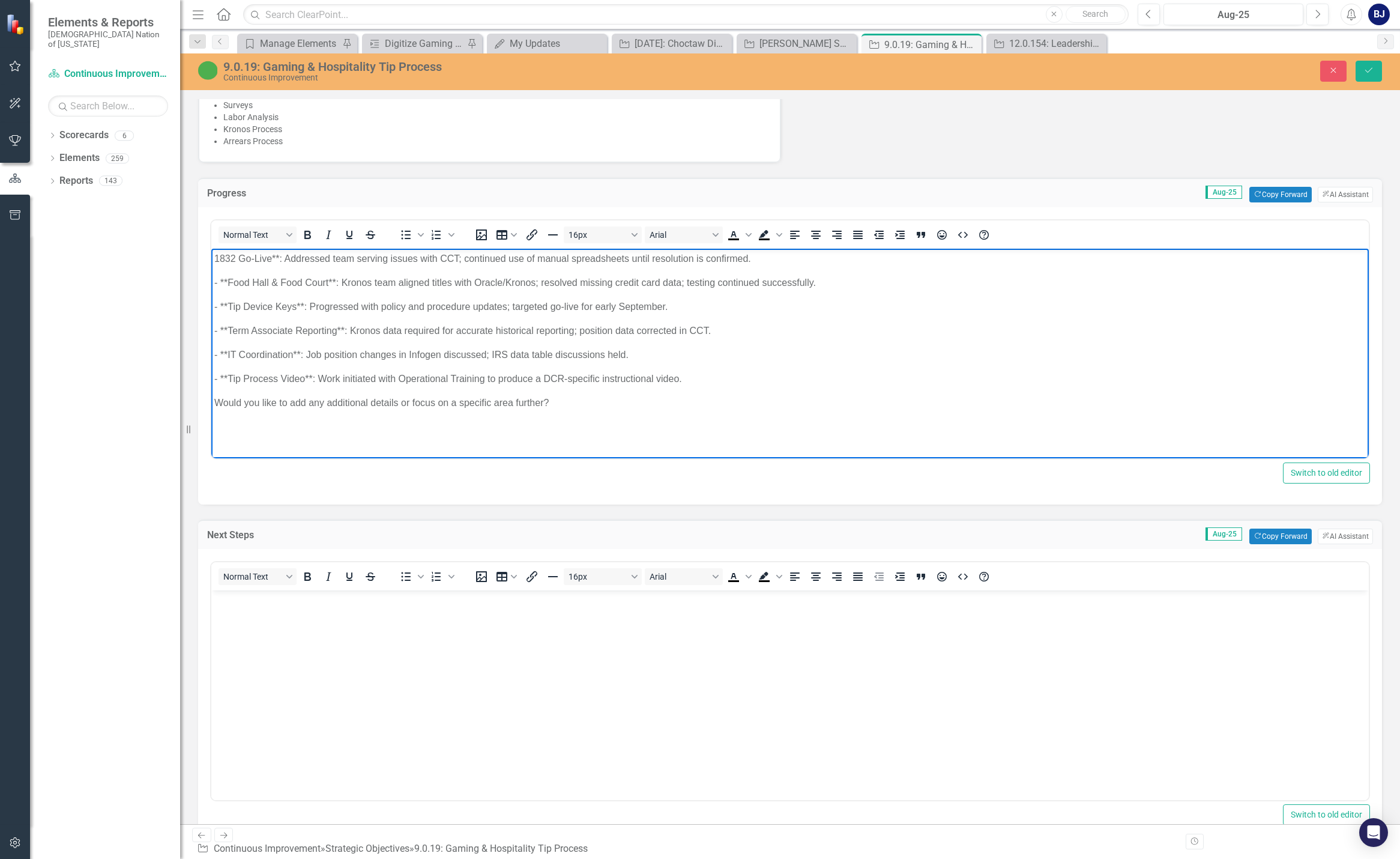
drag, startPoint x: 568, startPoint y: 404, endPoint x: 181, endPoint y: 225, distance: 426.4
click at [211, 249] on html "1832 Go-Live**: Addressed team serving issues with CCT; continued use of manual…" at bounding box center [790, 338] width 1157 height 180
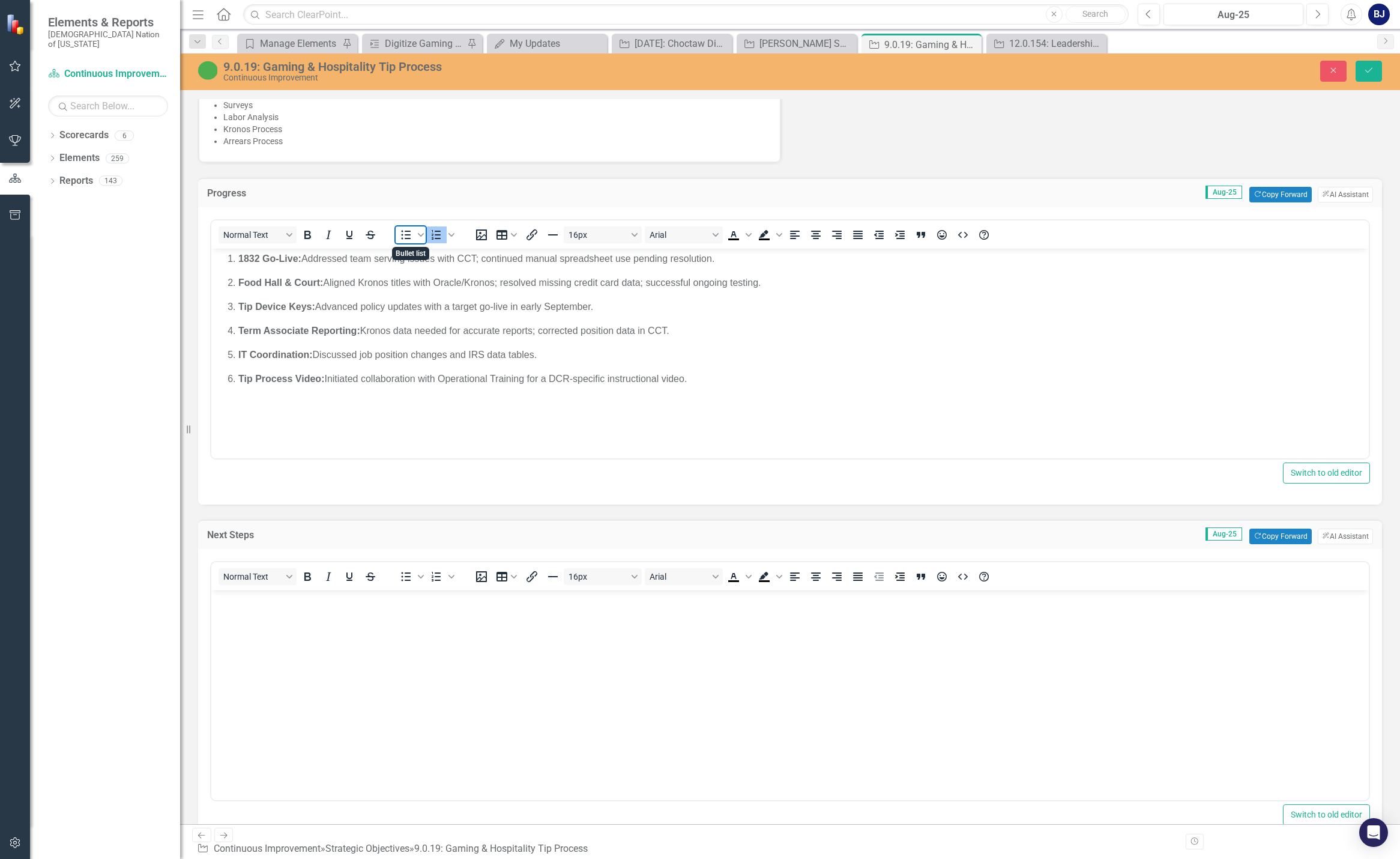
click at [411, 231] on icon "Bullet list" at bounding box center [406, 235] width 10 height 9
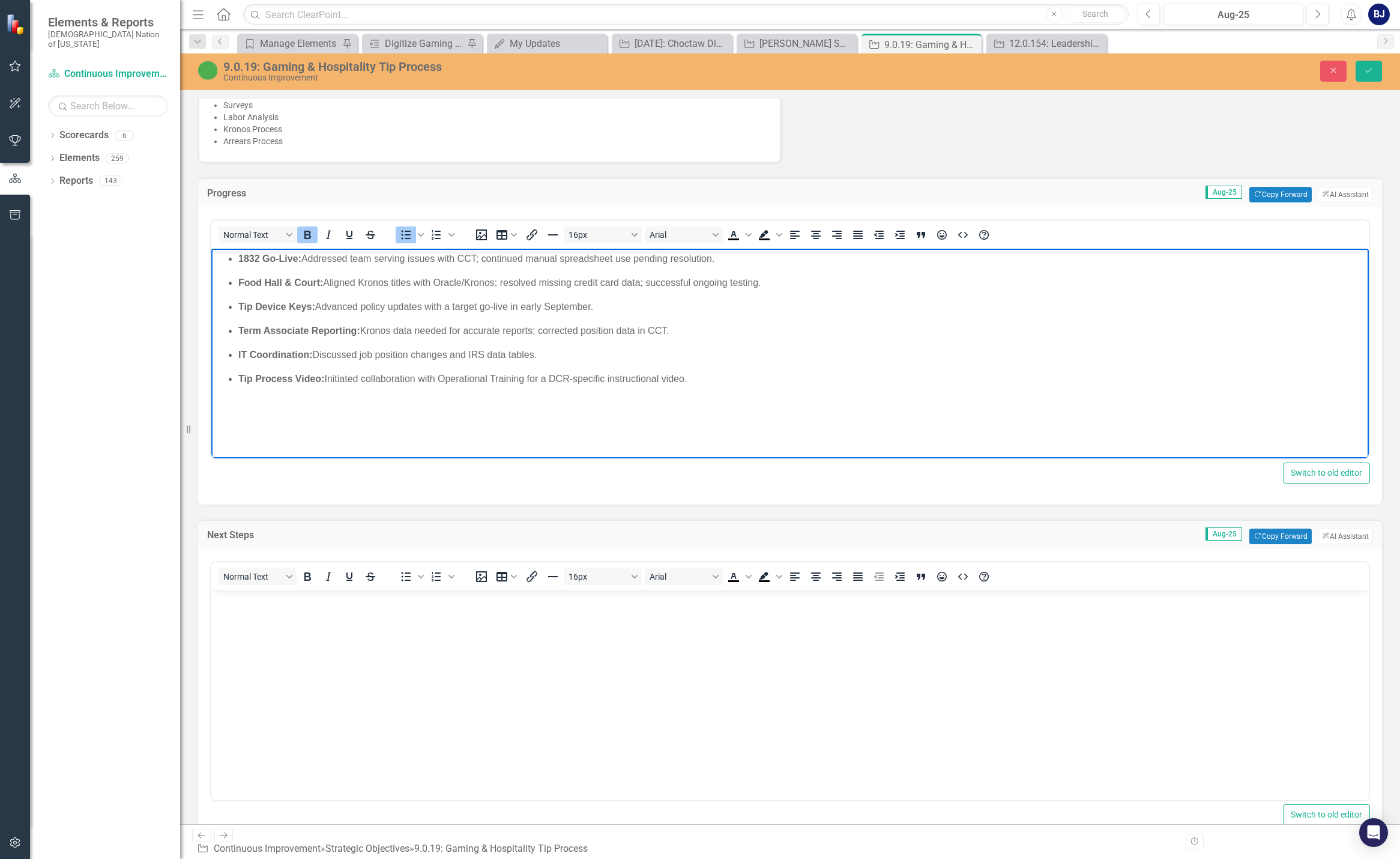
click at [240, 256] on strong "1832 Go-Live:" at bounding box center [270, 258] width 63 height 10
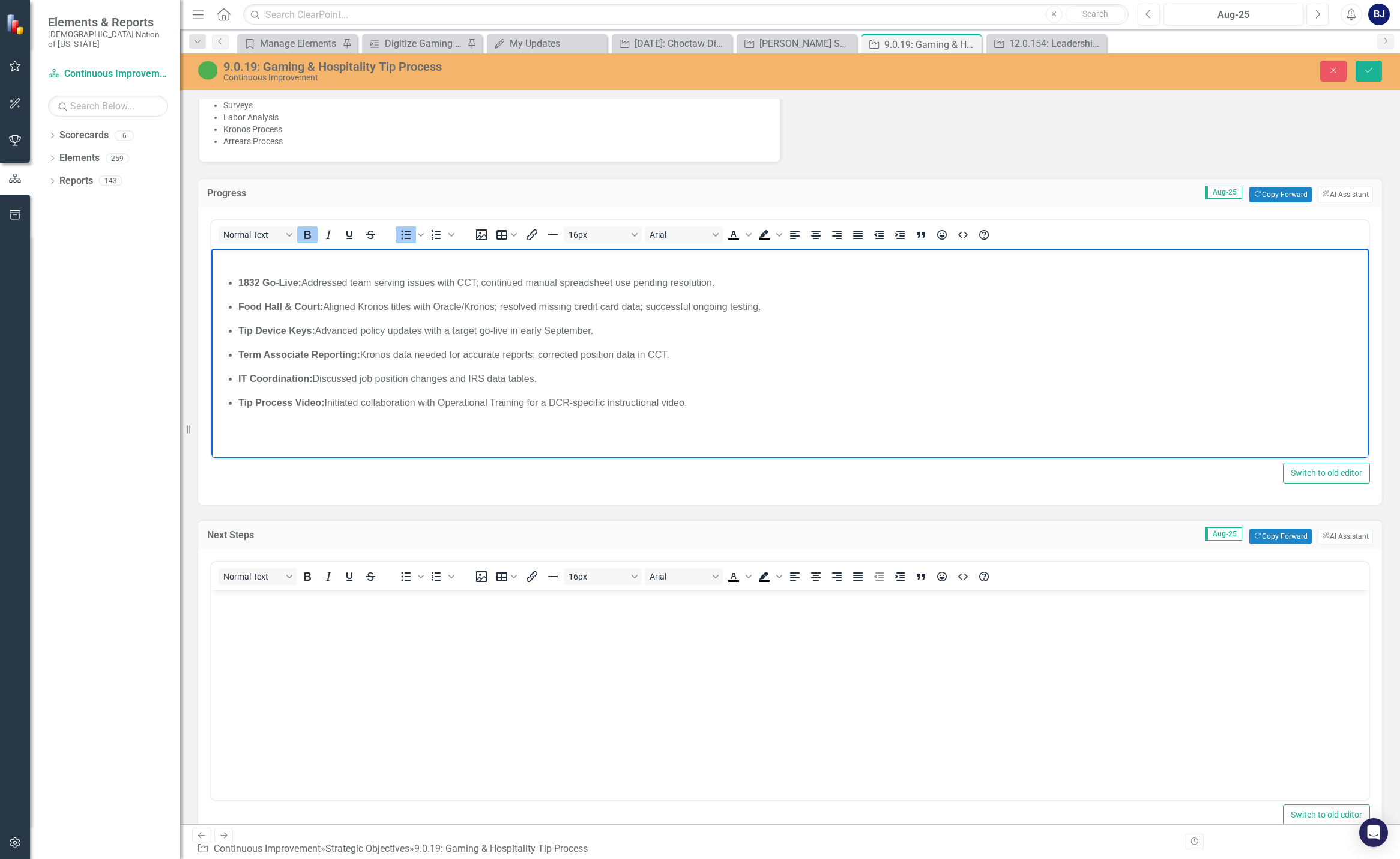
drag, startPoint x: 686, startPoint y: 401, endPoint x: 233, endPoint y: 279, distance: 469.1
click at [233, 279] on ul "1832 Go-Live: Addressed team serving issues with CCT; continued manual spreadsh…" at bounding box center [789, 343] width 1151 height 135
copy ul "1832 Go-Live: Addressed team serving issues with CCT; continued manual spreadsh…"
click at [749, 203] on div "Progress Aug-25 Copy Forward Copy Forward ClearPoint AI AI Assistant" at bounding box center [790, 192] width 1184 height 29
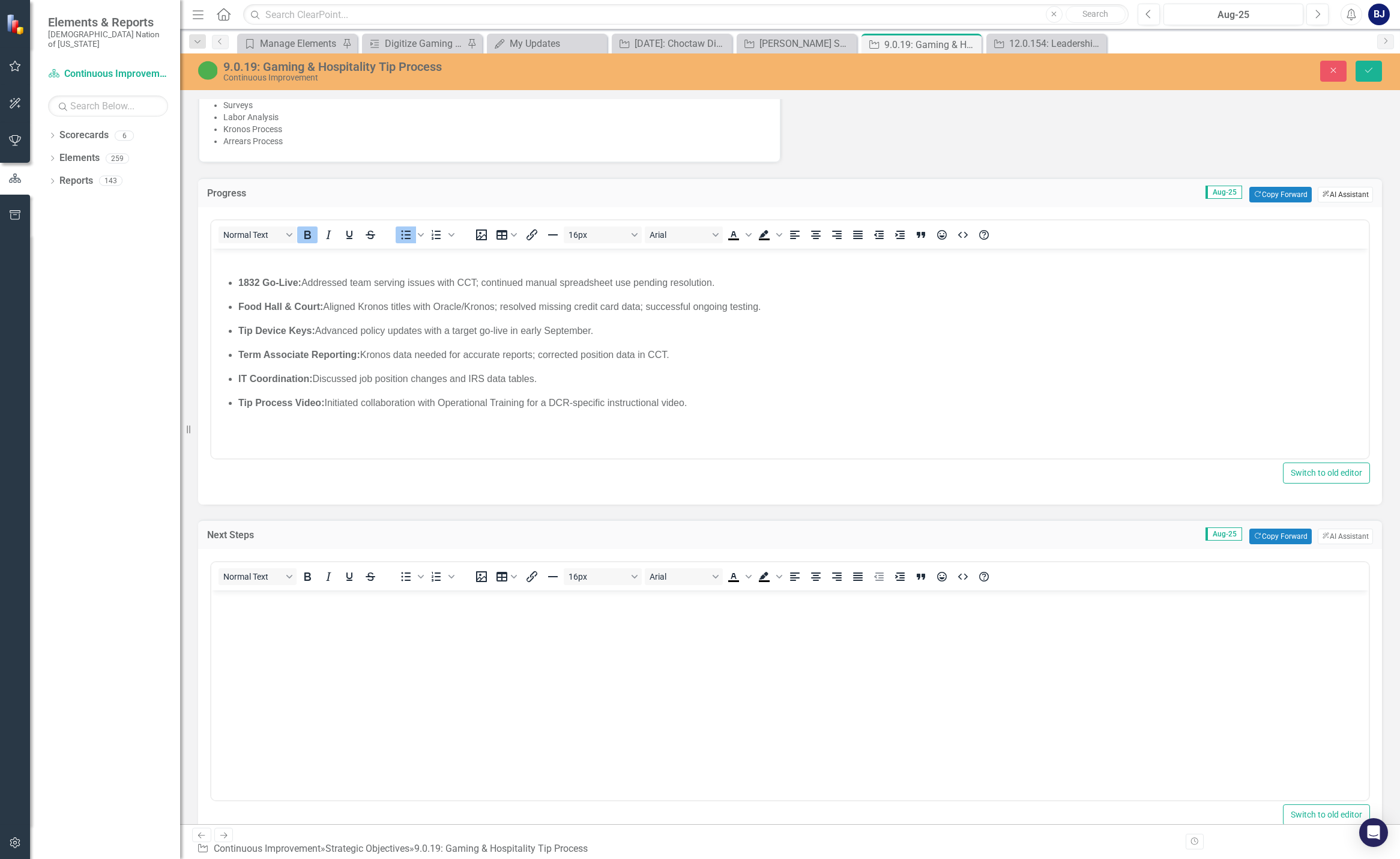
click at [749, 197] on button "ClearPoint AI AI Assistant" at bounding box center [1346, 194] width 55 height 15
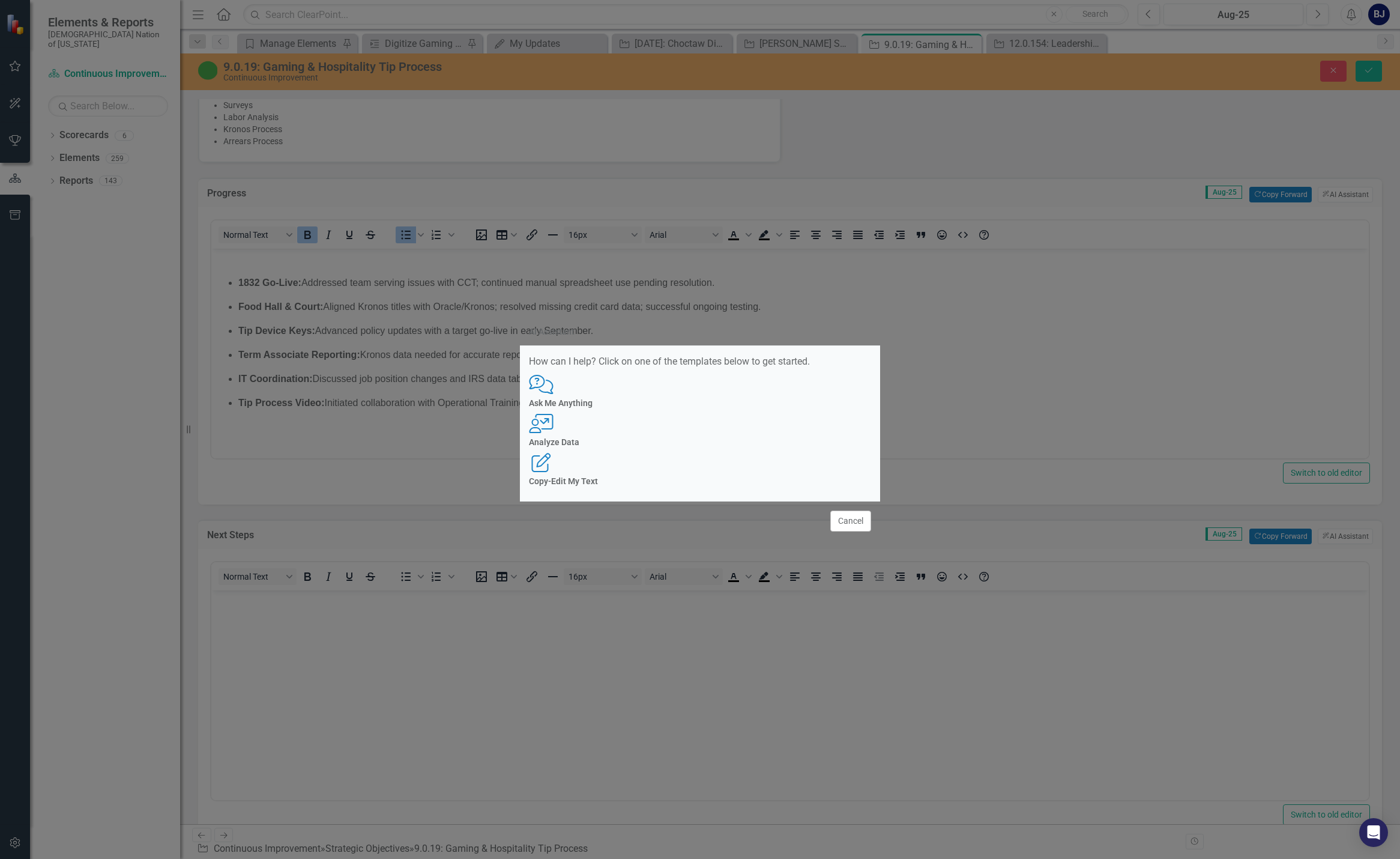
click at [605, 408] on div "Comments with Question [PERSON_NAME] Ask Me Anything" at bounding box center [700, 392] width 342 height 33
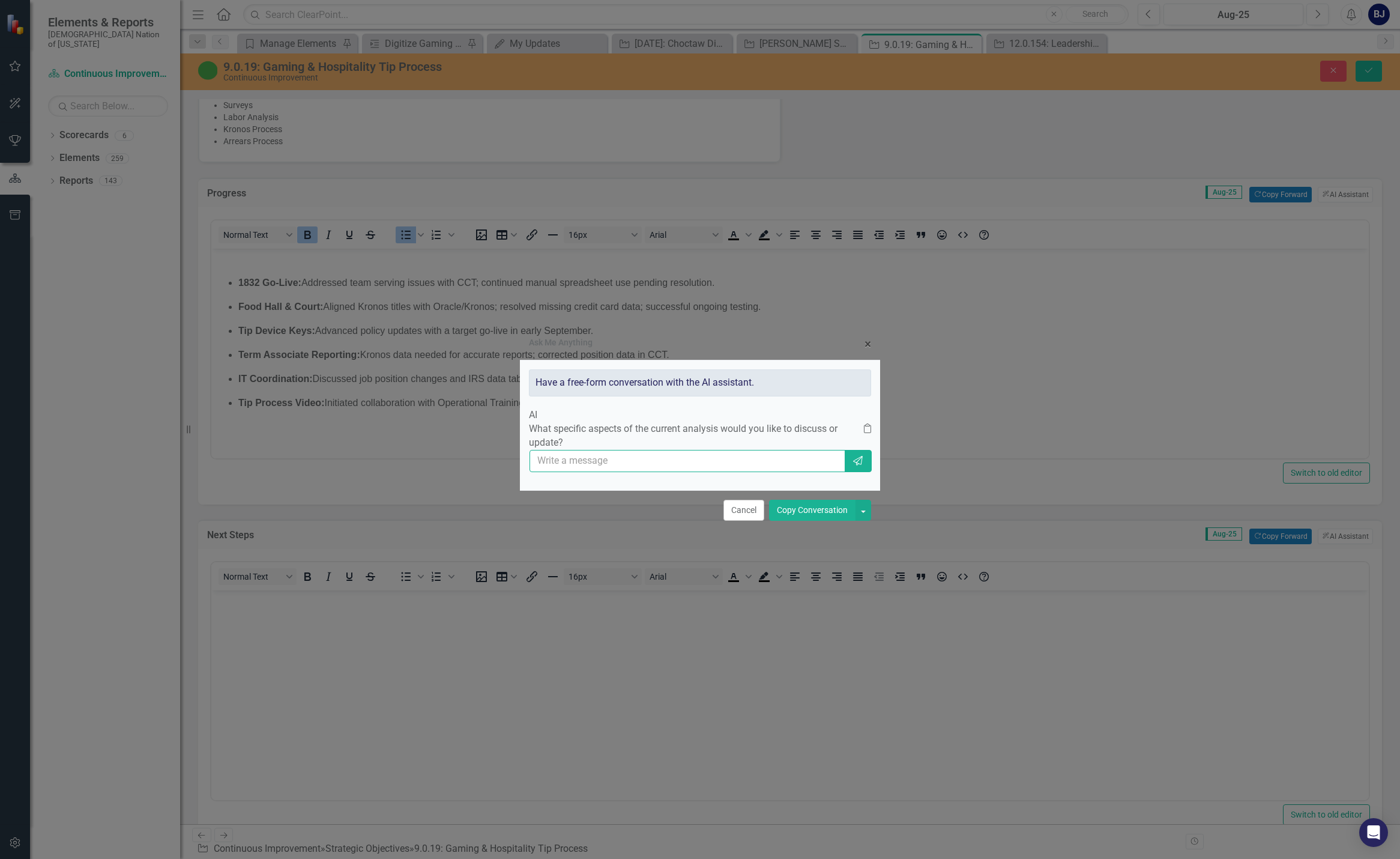
click at [597, 462] on input "text" at bounding box center [687, 461] width 316 height 22
paste input "1832 Go-Live: Addressed team serving issues with CCT; continued manual spreadsh…"
type input "1832 Go-Live: Addressed team serving issues with CCT; continued manual spreadsh…"
click at [749, 336] on button "× Close" at bounding box center [868, 344] width 24 height 31
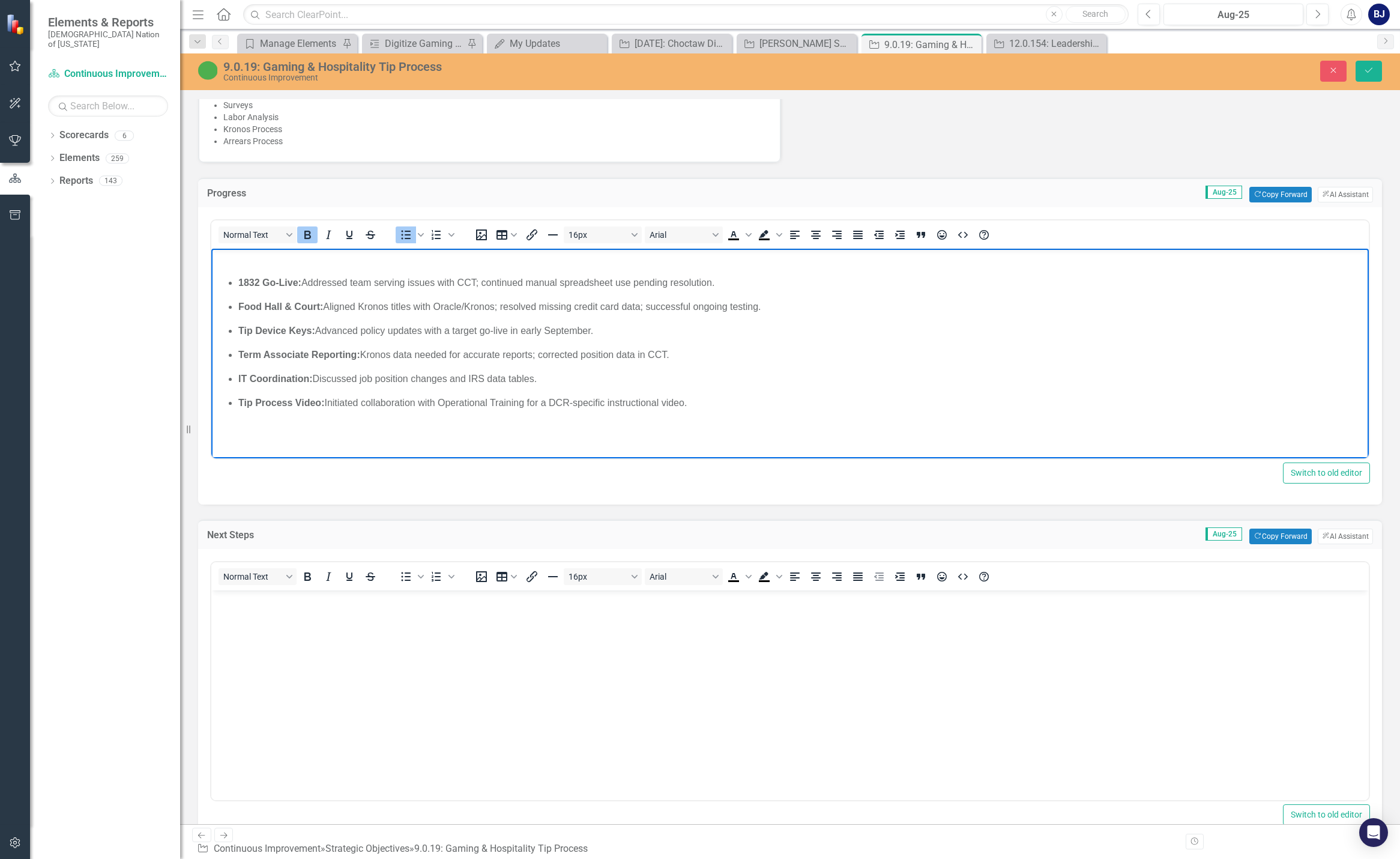
click at [749, 359] on p "Term Associate Reporting: Kronos data needed for accurate reports; corrected po…" at bounding box center [802, 354] width 1128 height 14
drag, startPoint x: 704, startPoint y: 396, endPoint x: 174, endPoint y: 258, distance: 547.7
click at [211, 258] on html "1832 Go-Live: Addressed team serving issues with CCT; continued manual spreadsh…" at bounding box center [790, 338] width 1157 height 180
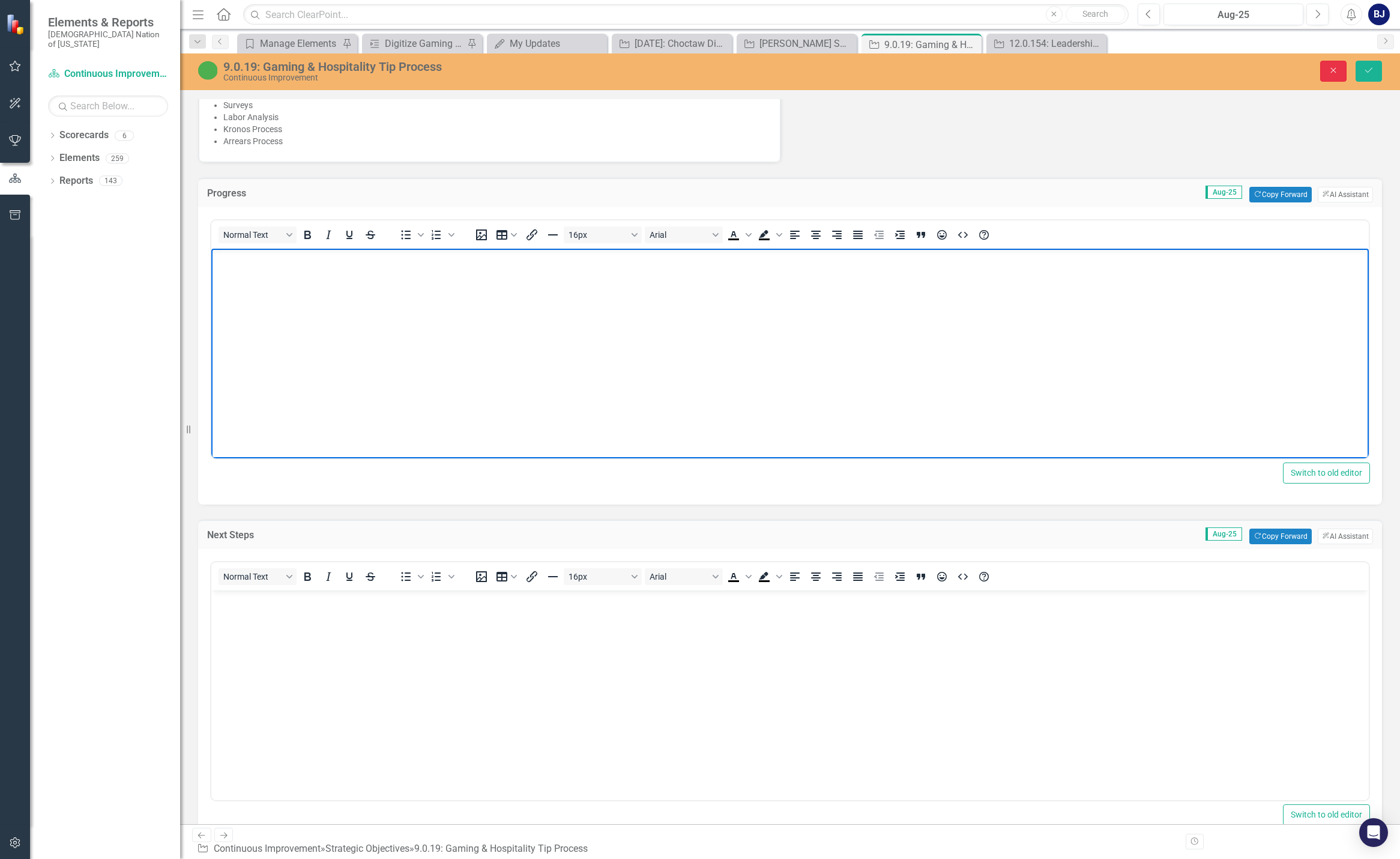
click at [749, 62] on button "Close" at bounding box center [1333, 71] width 26 height 21
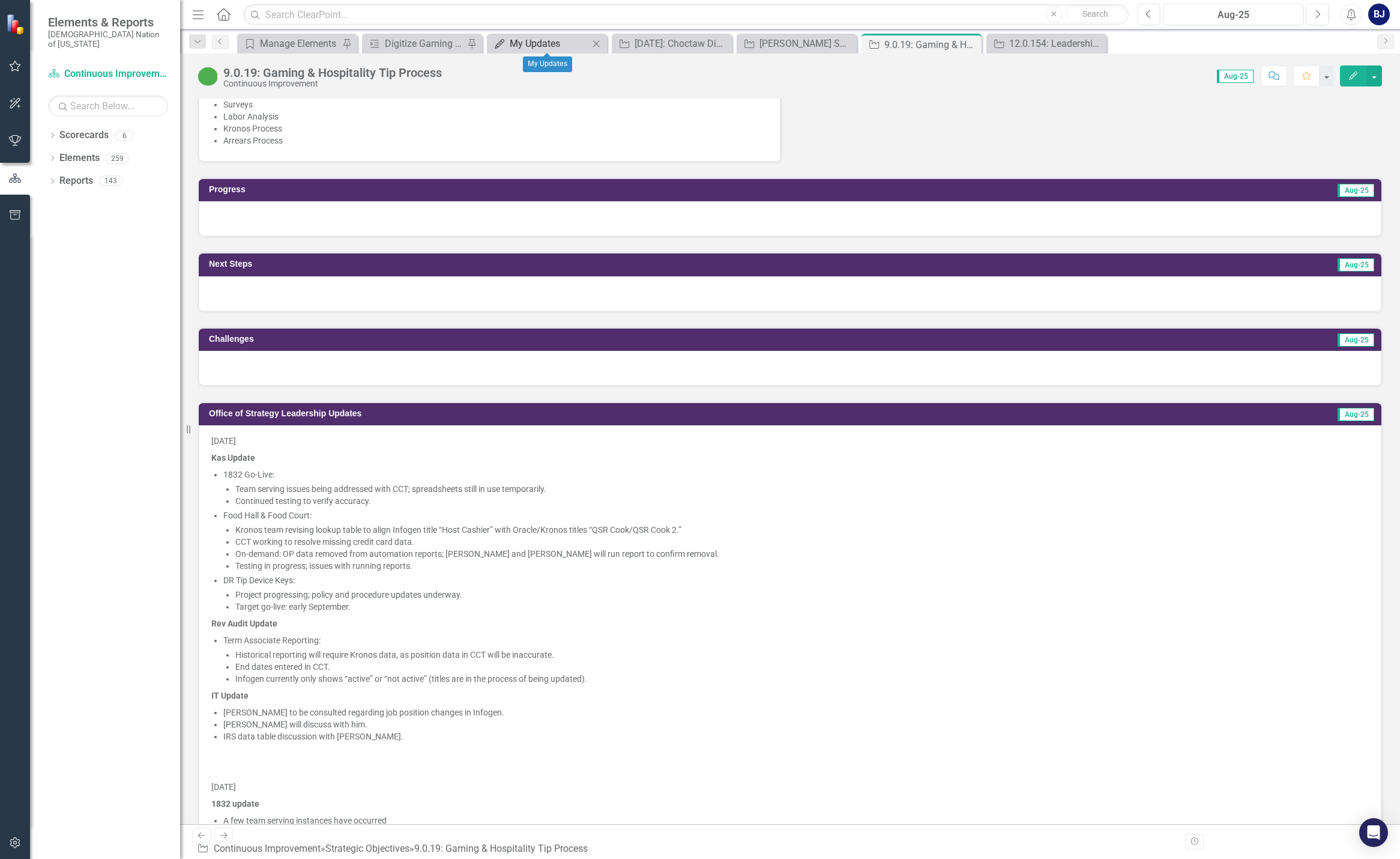
click at [524, 51] on div "My Updates" at bounding box center [549, 43] width 79 height 15
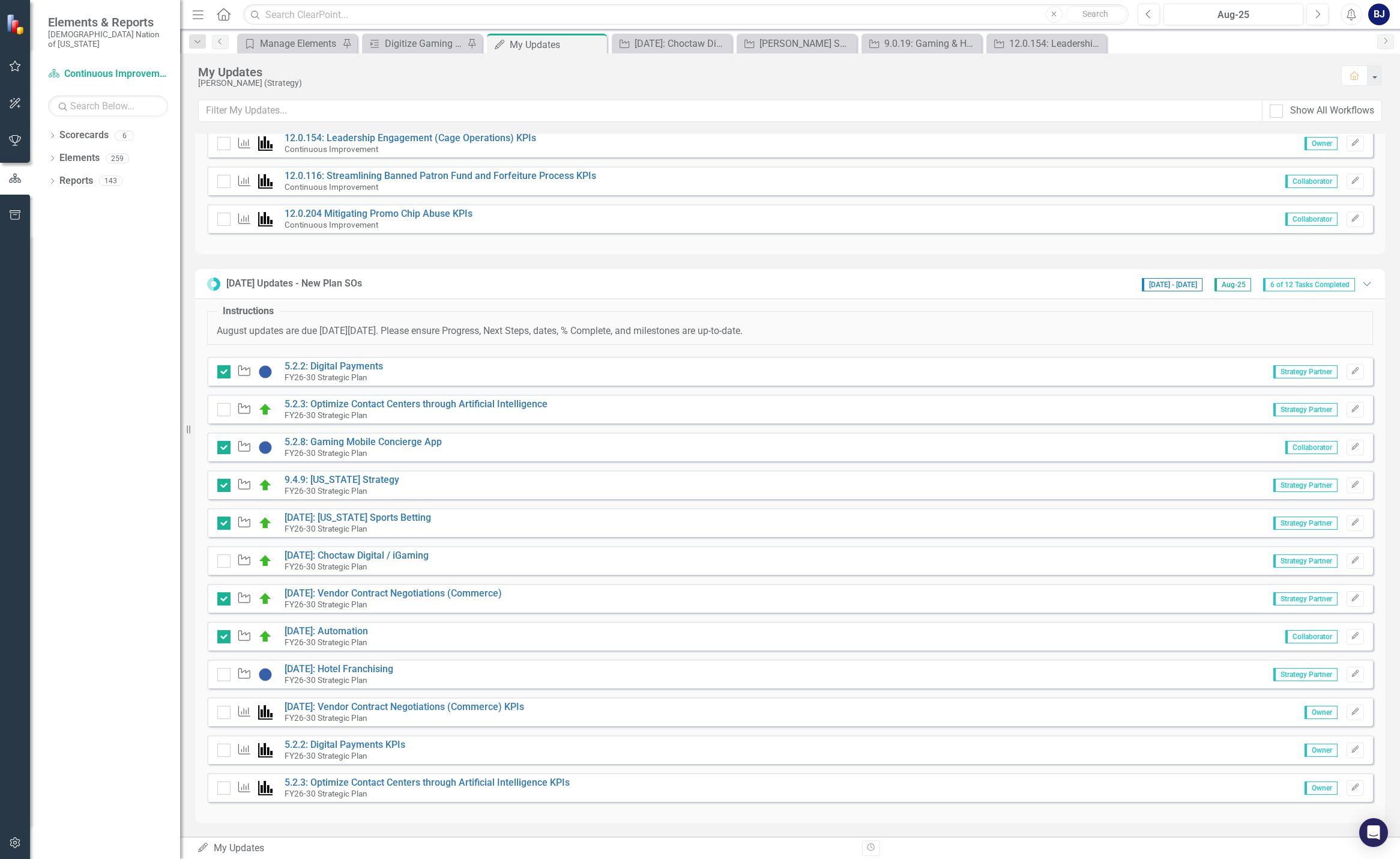
scroll to position [510, 0]
click at [447, 403] on link "5.2.3: Optimize Contact Centers through Artificial Intelligence" at bounding box center [416, 403] width 263 height 12
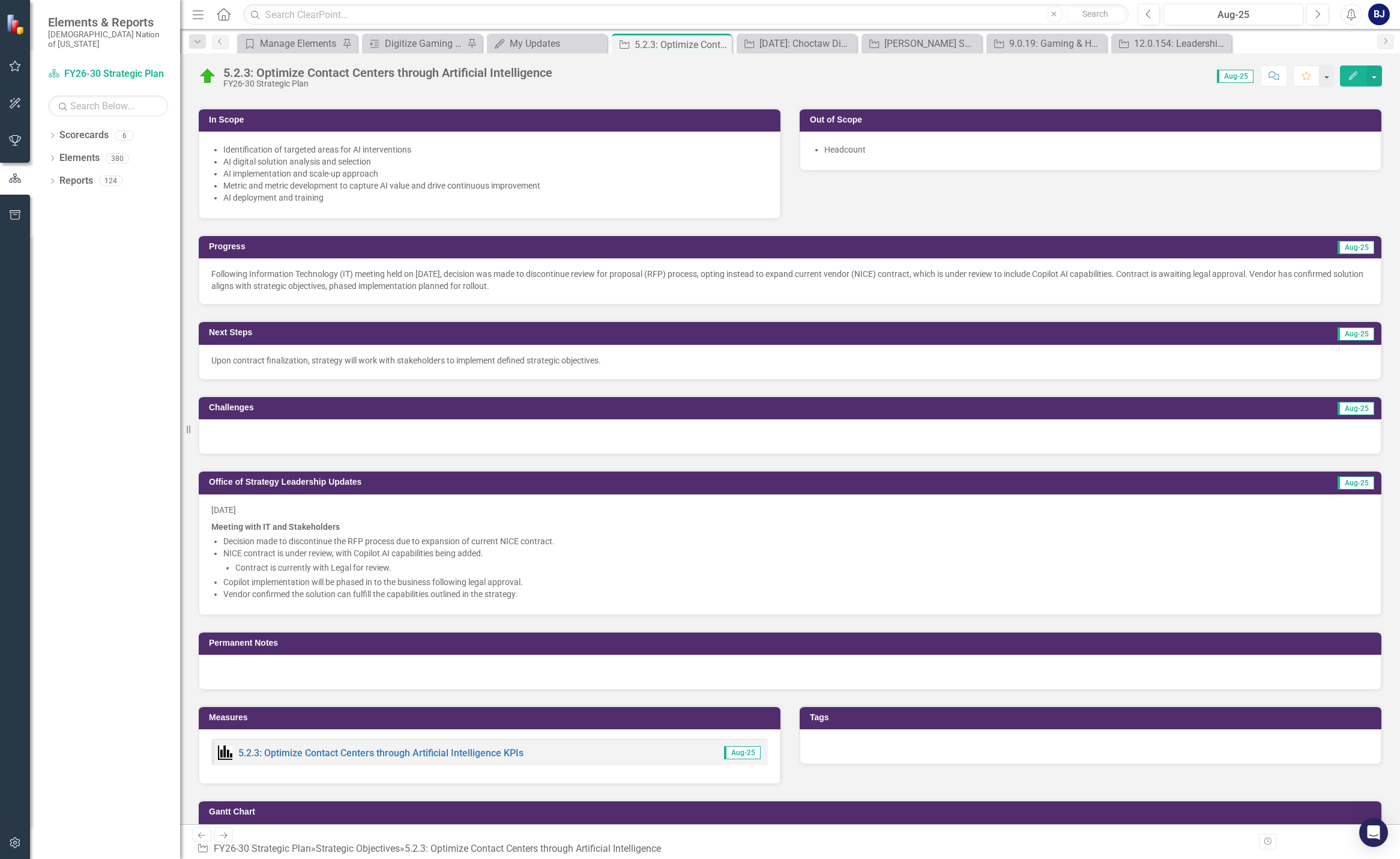
scroll to position [300, 0]
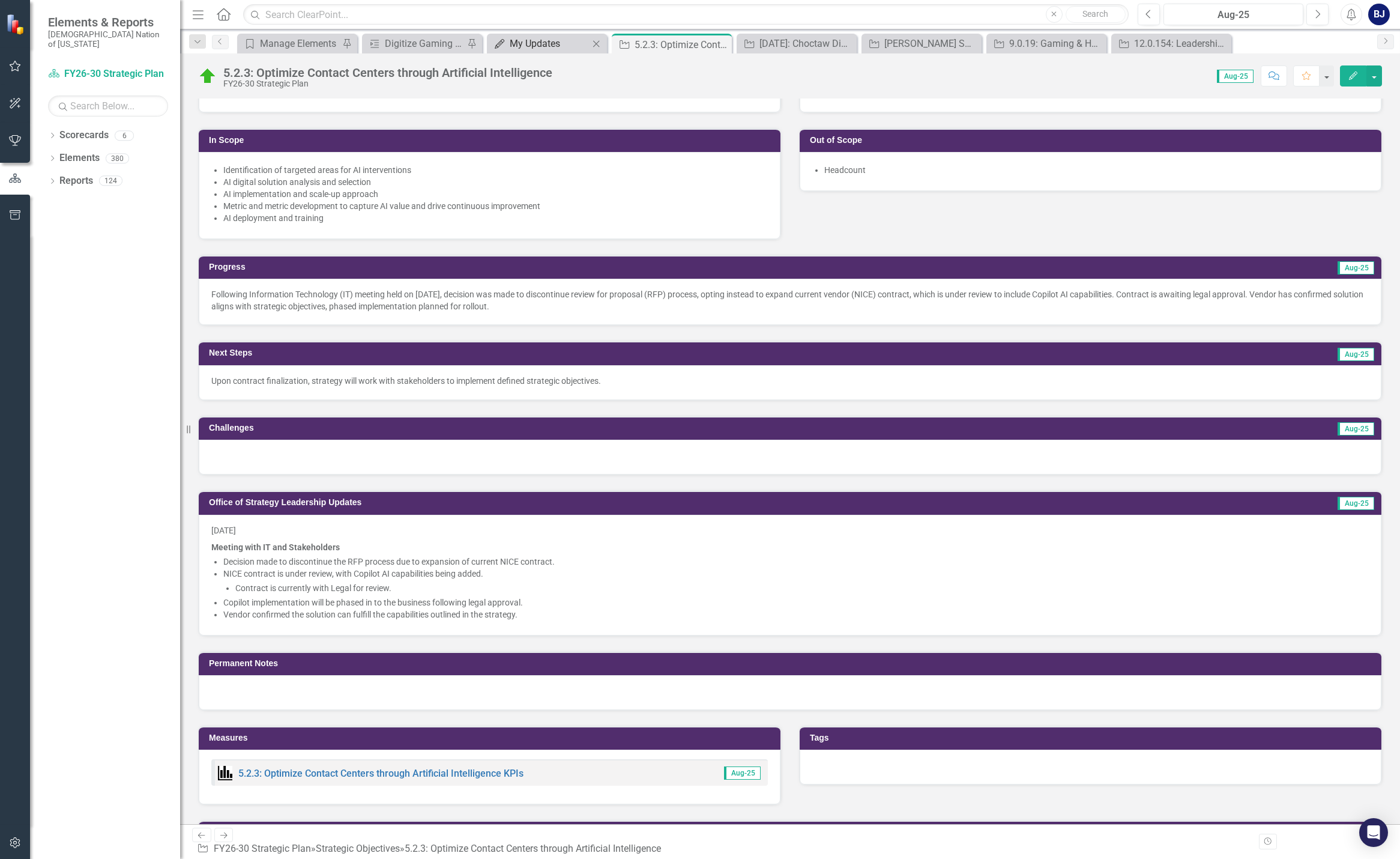
click at [527, 44] on div "My Updates" at bounding box center [549, 43] width 79 height 15
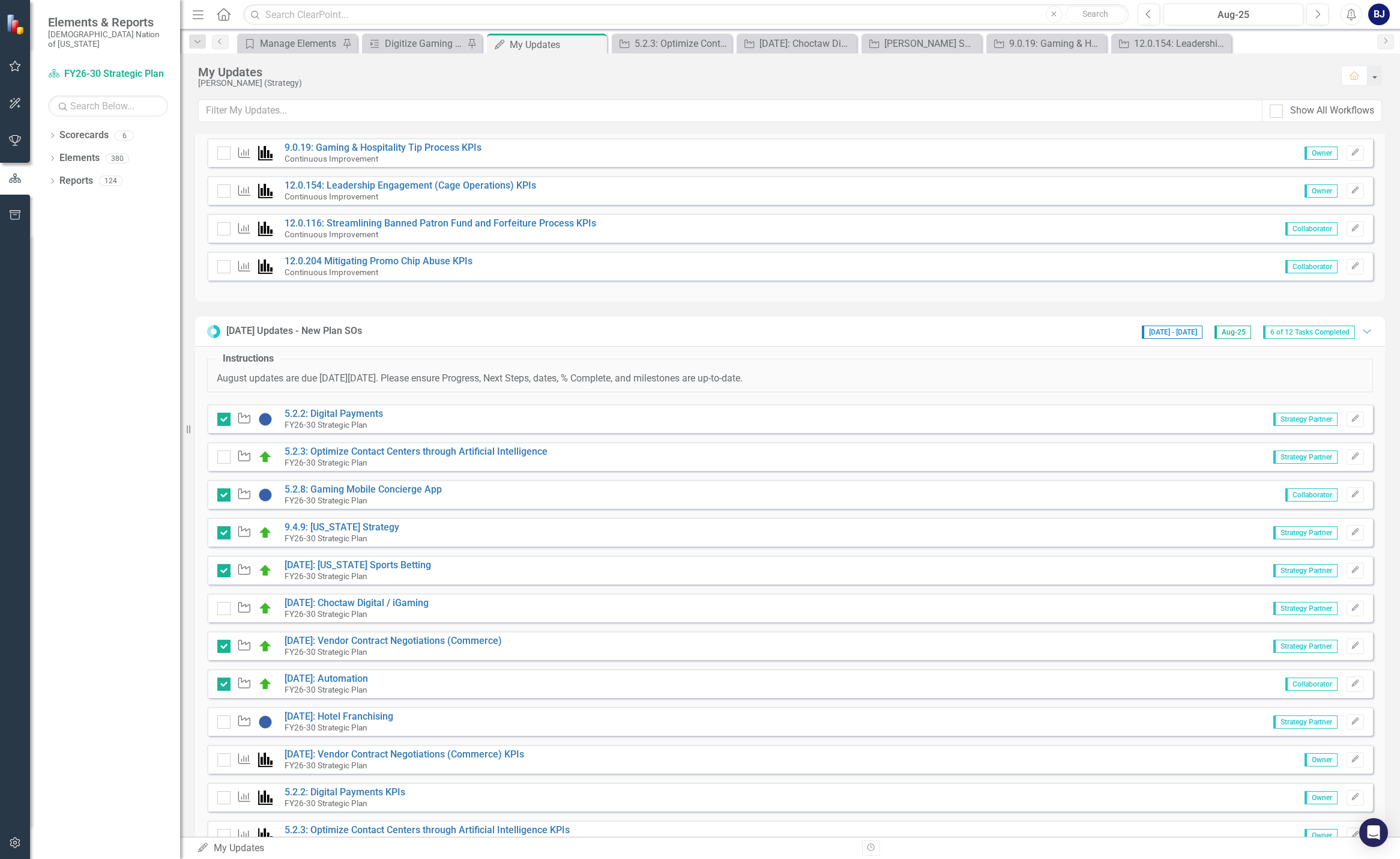
scroll to position [481, 0]
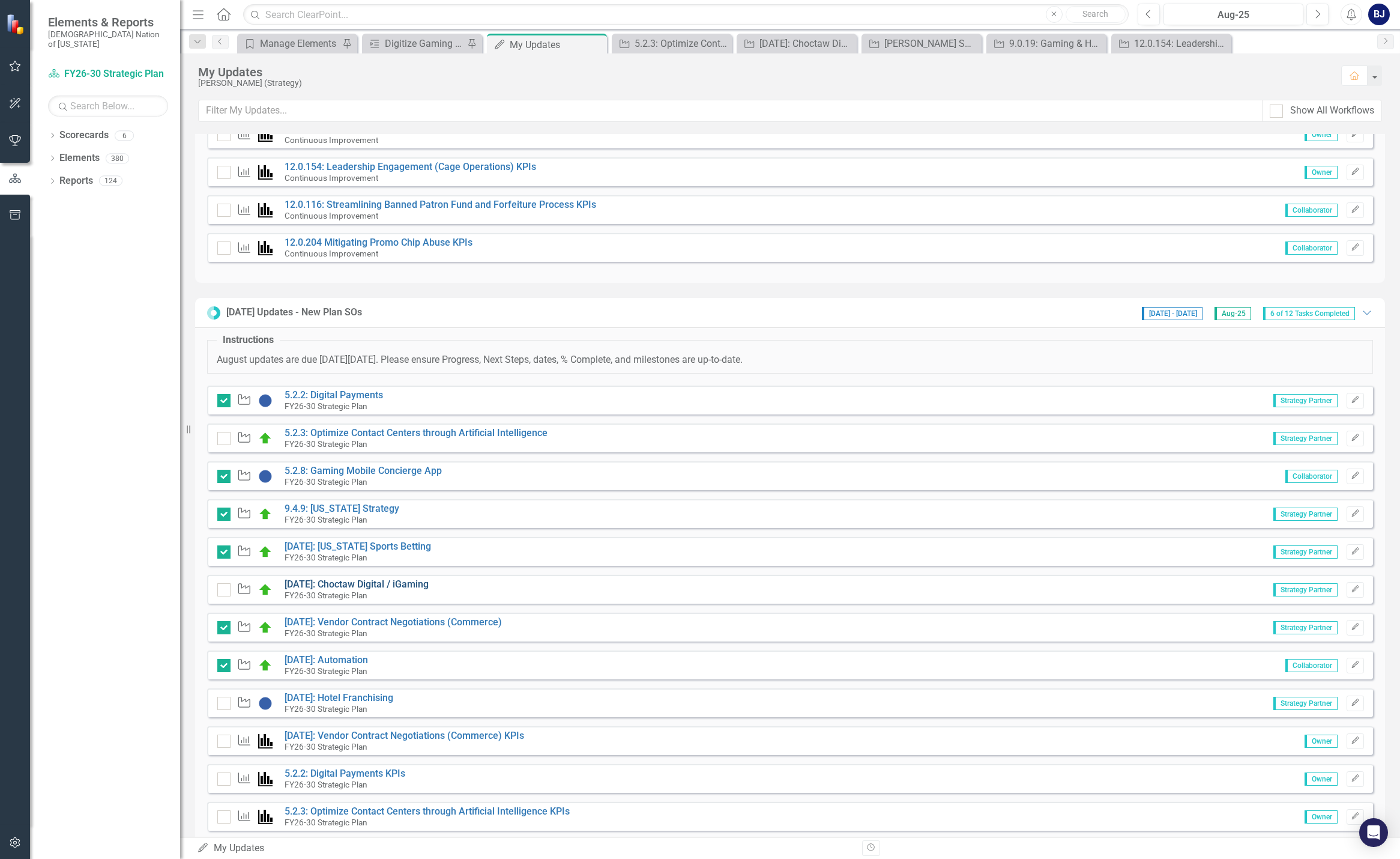
click at [406, 588] on link "[DATE]: Choctaw Digital / iGaming" at bounding box center [356, 584] width 144 height 12
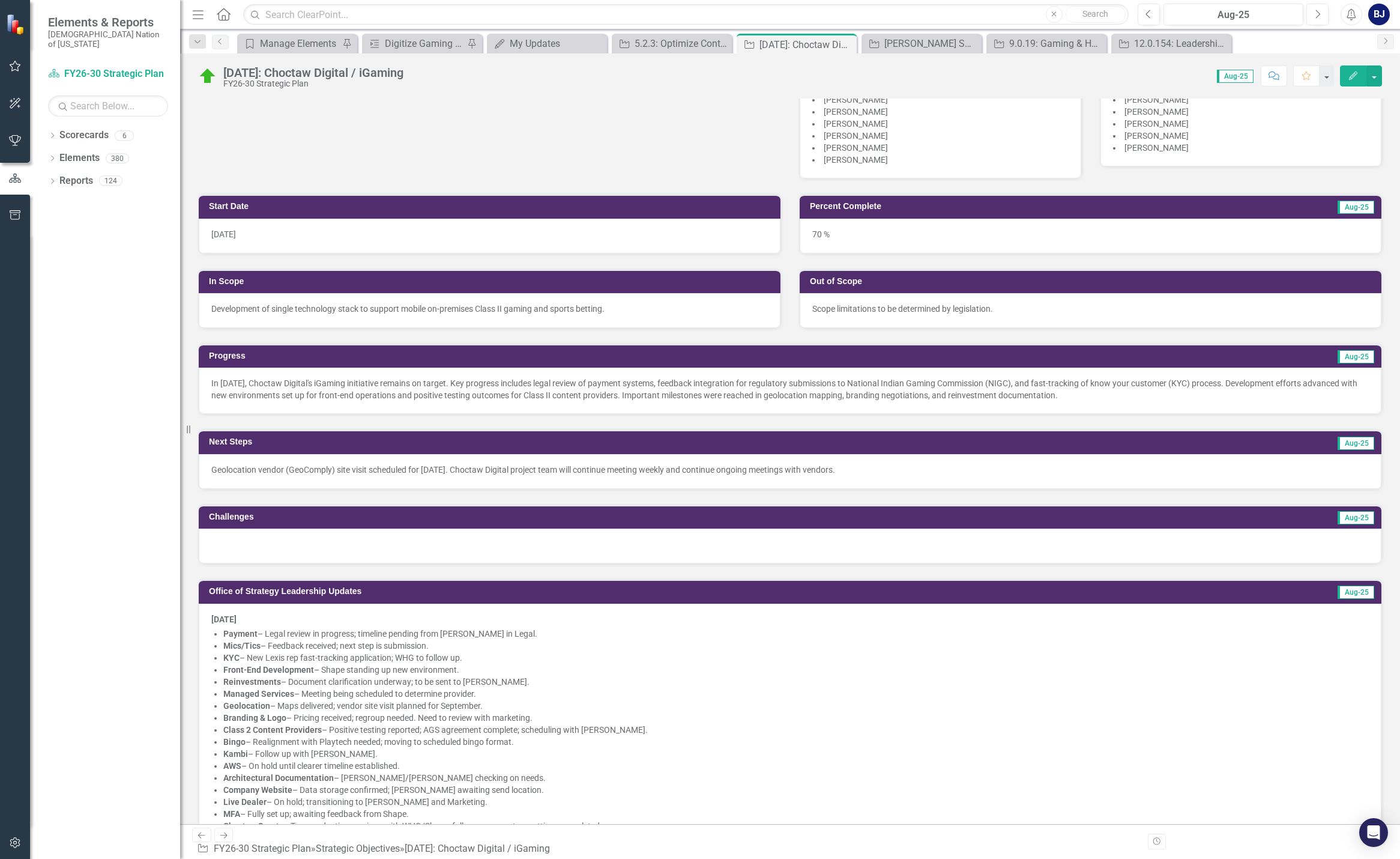
scroll to position [321, 0]
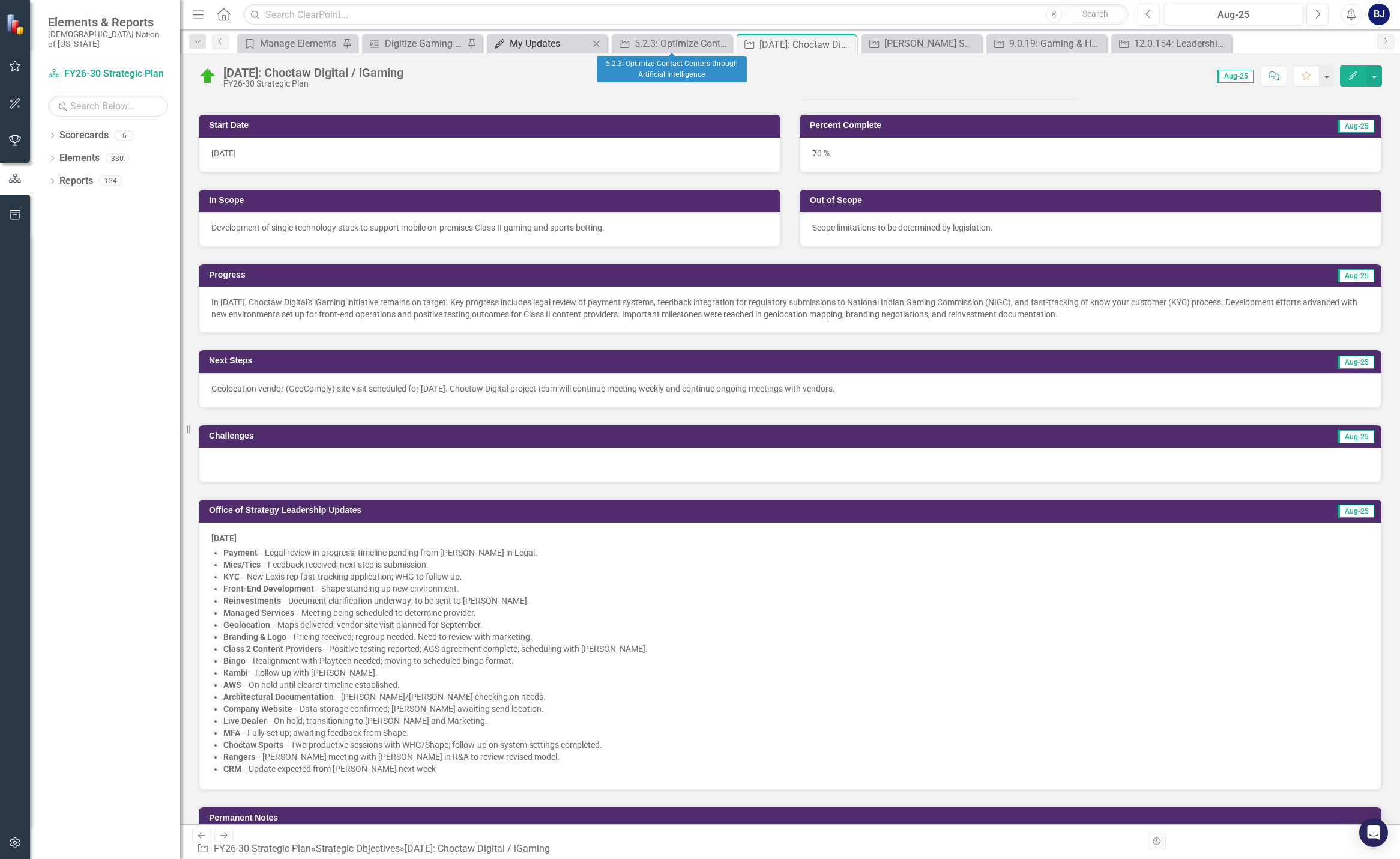
click at [572, 42] on div "My Updates" at bounding box center [549, 43] width 79 height 15
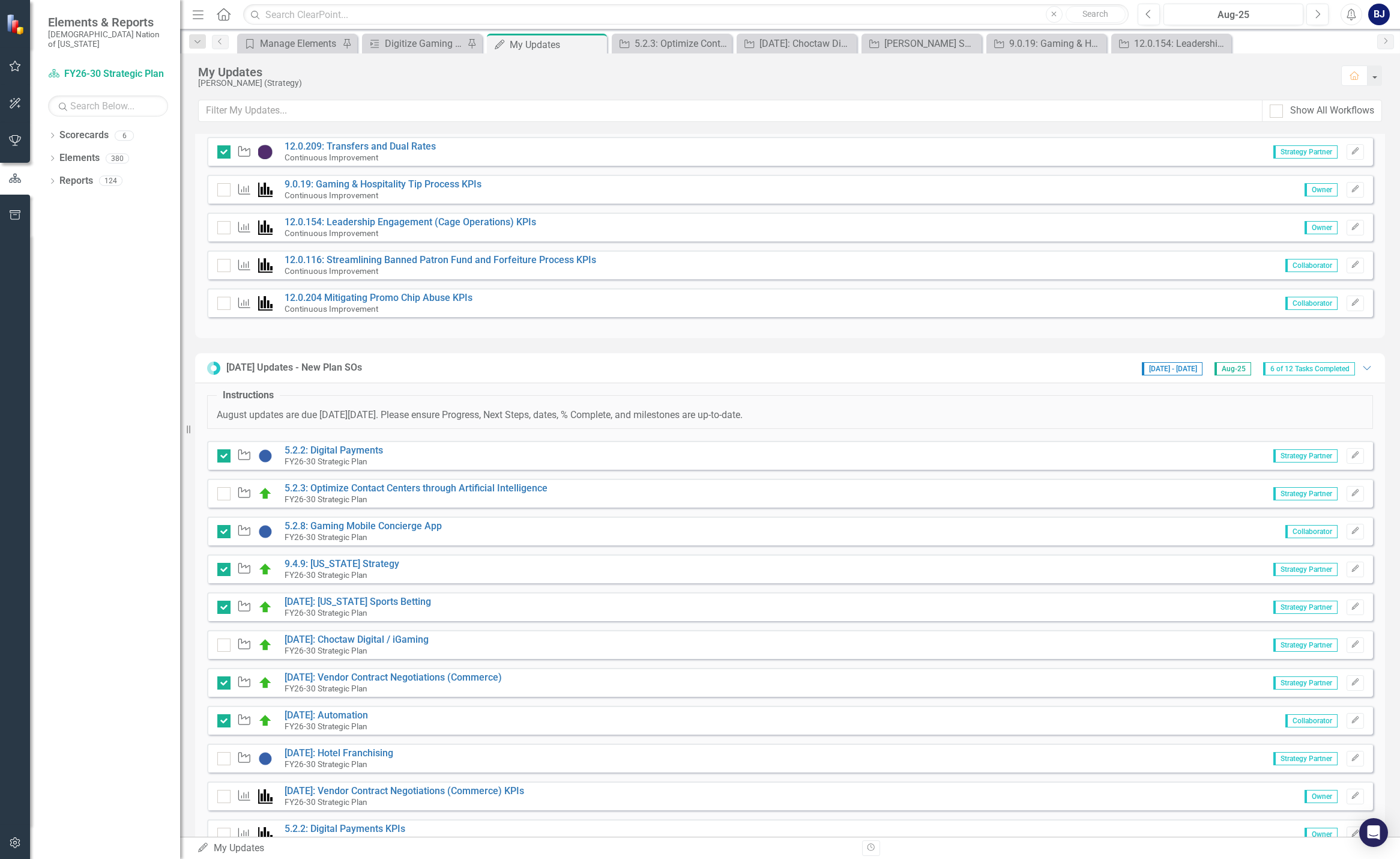
scroll to position [510, 0]
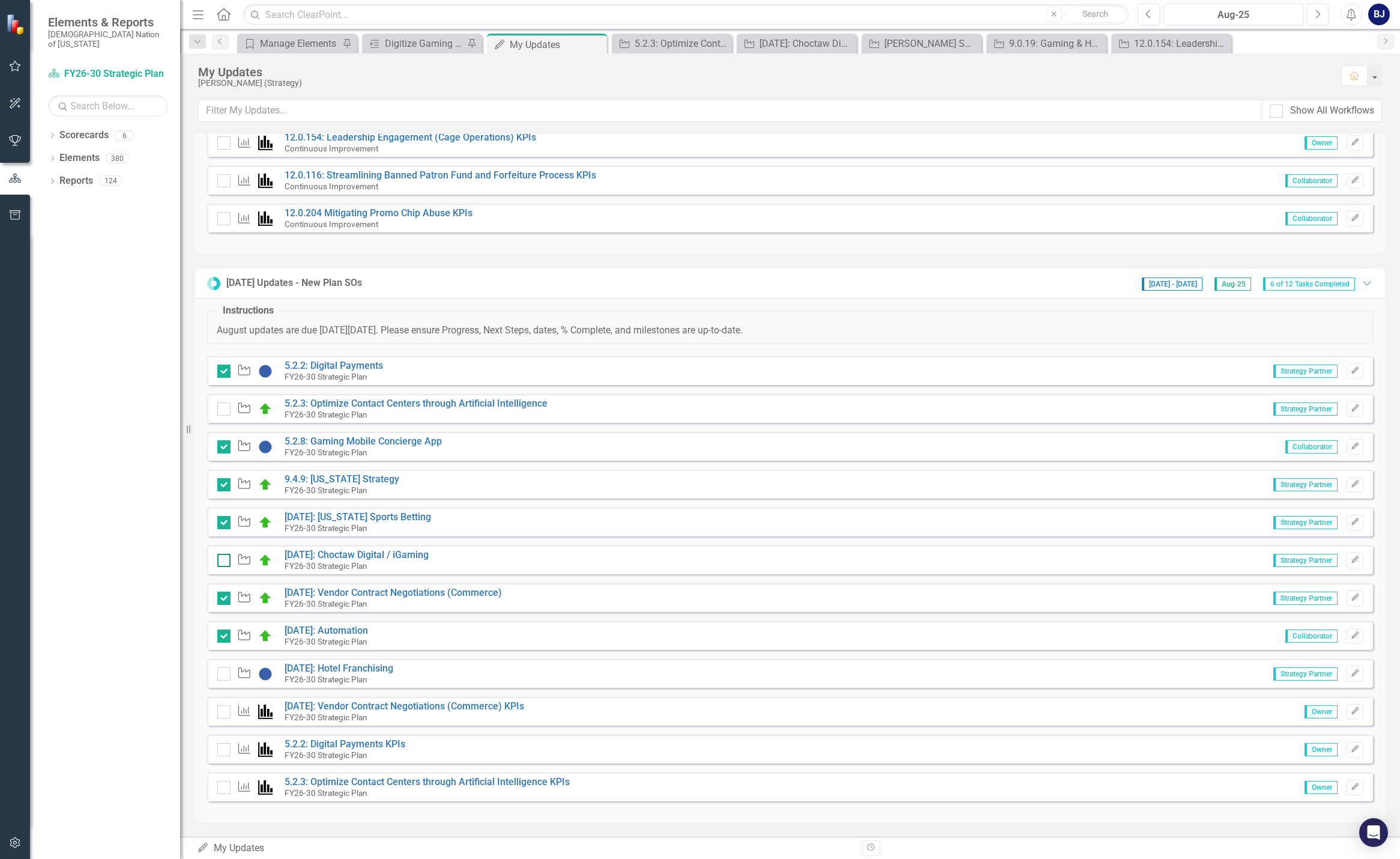
click at [221, 560] on input "checkbox" at bounding box center [221, 558] width 8 height 8
checkbox input "true"
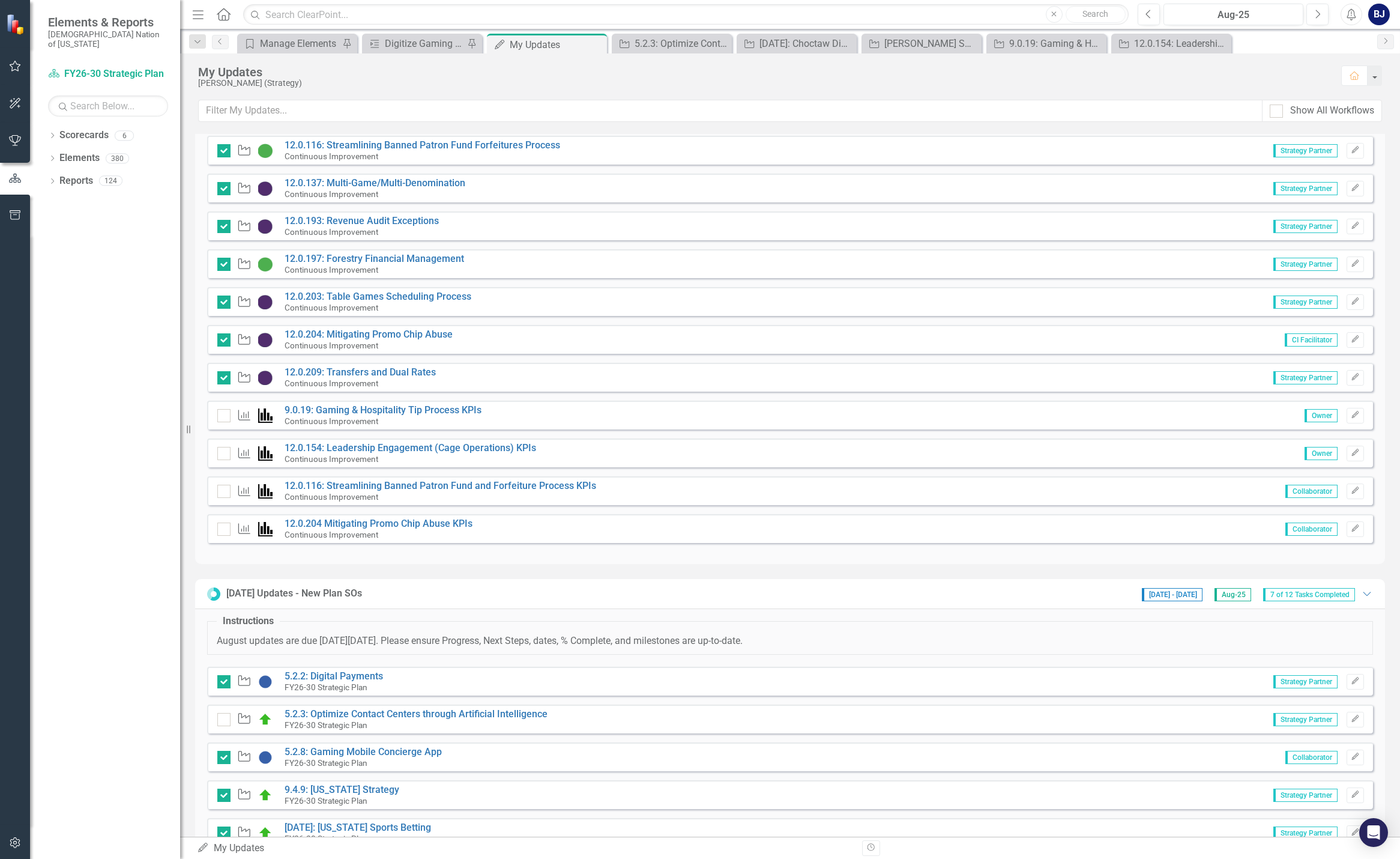
scroll to position [0, 0]
